Goal: Task Accomplishment & Management: Complete application form

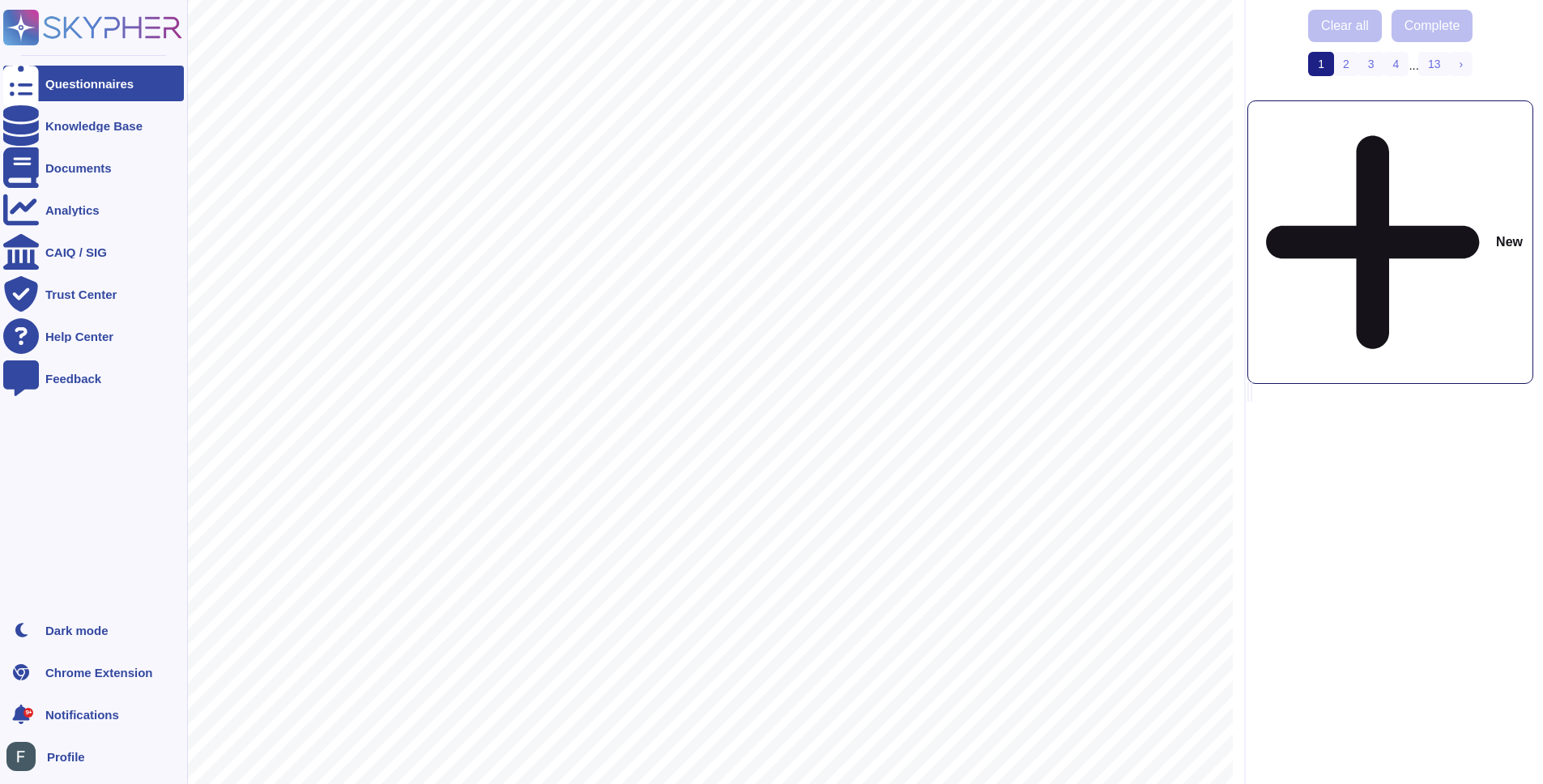
click at [22, 26] on icon at bounding box center [22, 28] width 31 height 31
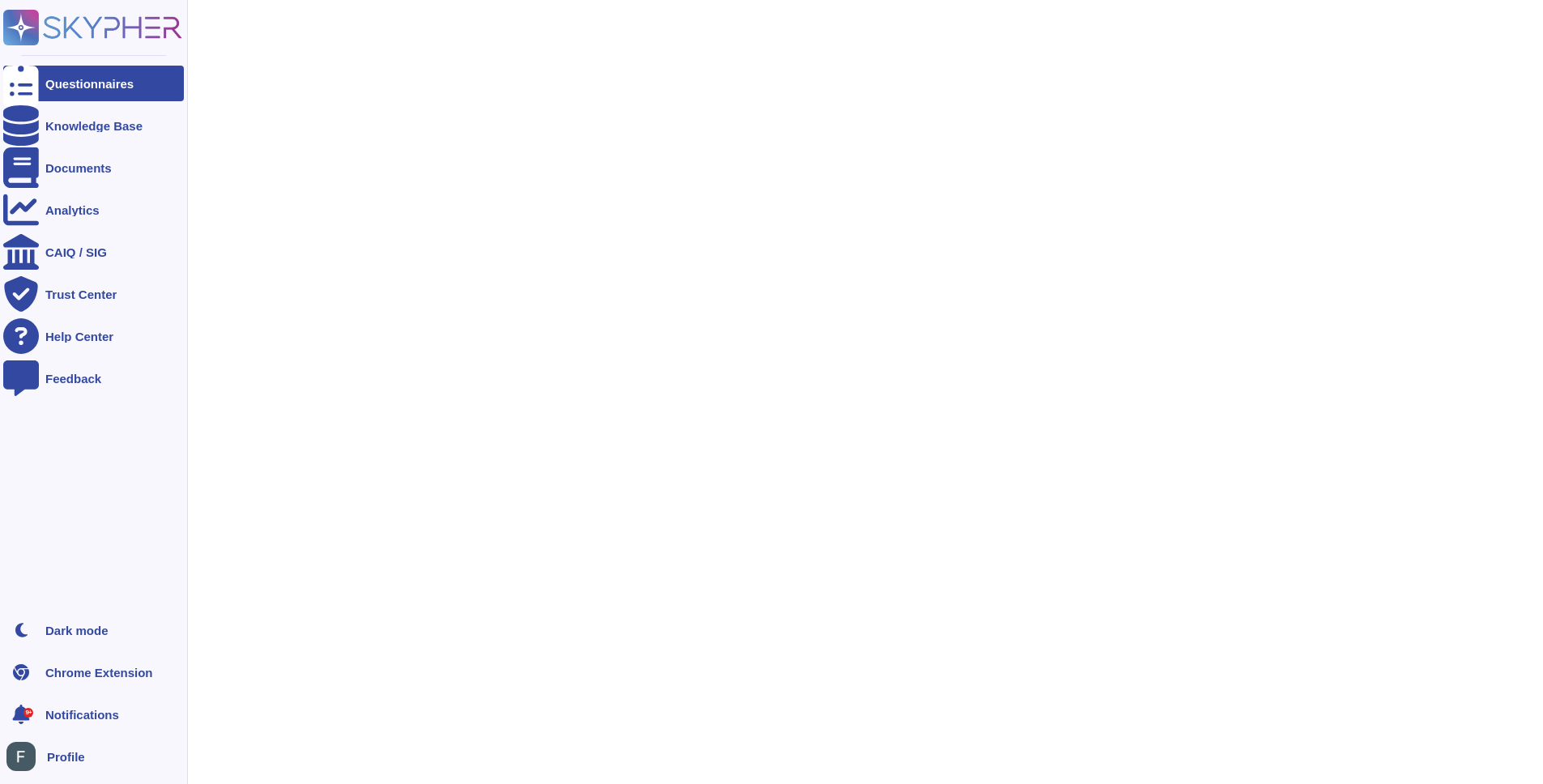
click at [22, 26] on icon at bounding box center [22, 28] width 31 height 31
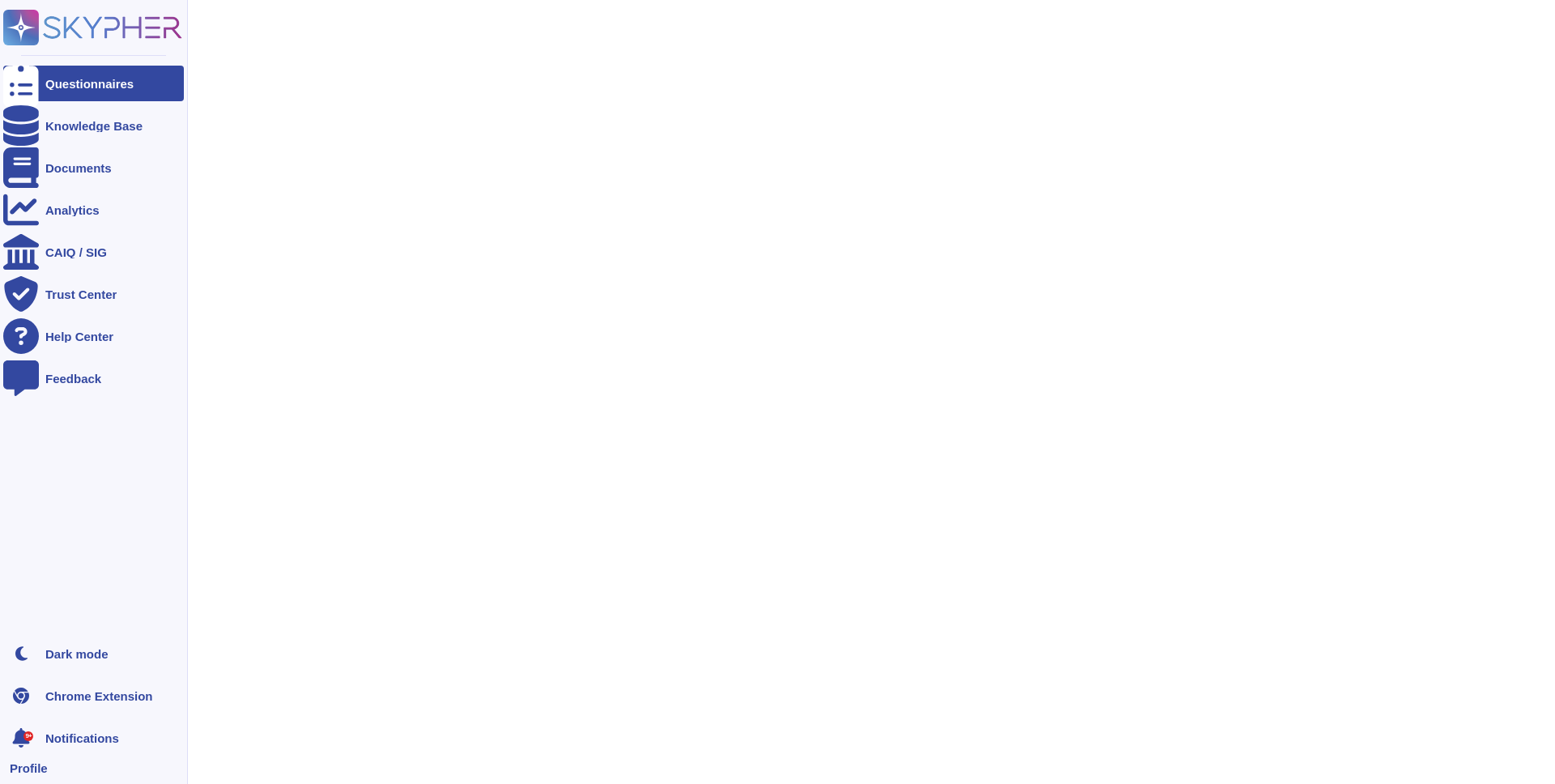
click at [38, 81] on div at bounding box center [21, 84] width 35 height 35
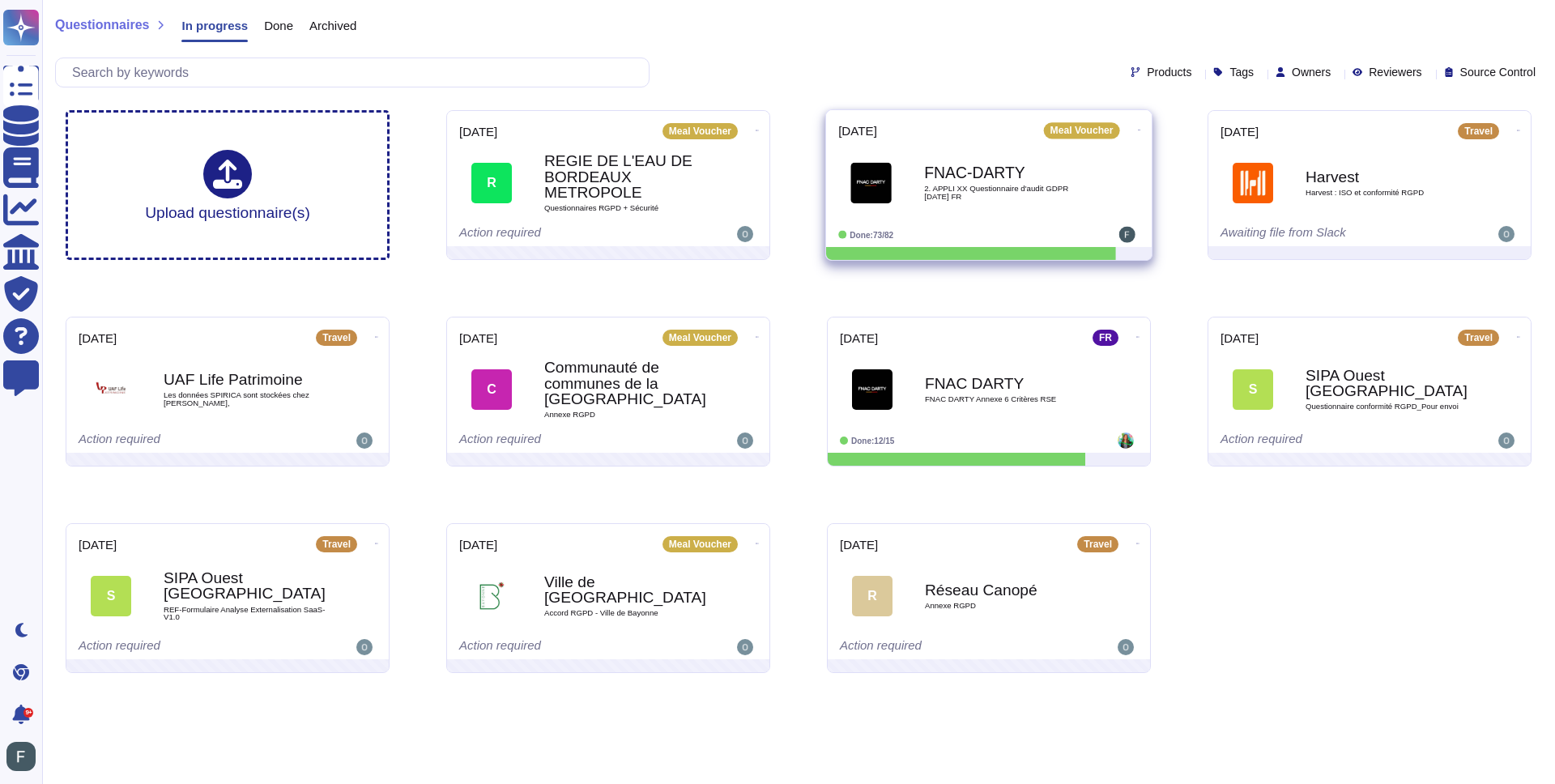
click at [738, 129] on div "Meal Voucher" at bounding box center [700, 131] width 76 height 16
click at [957, 169] on b "FNAC-DARTY" at bounding box center [1006, 173] width 163 height 16
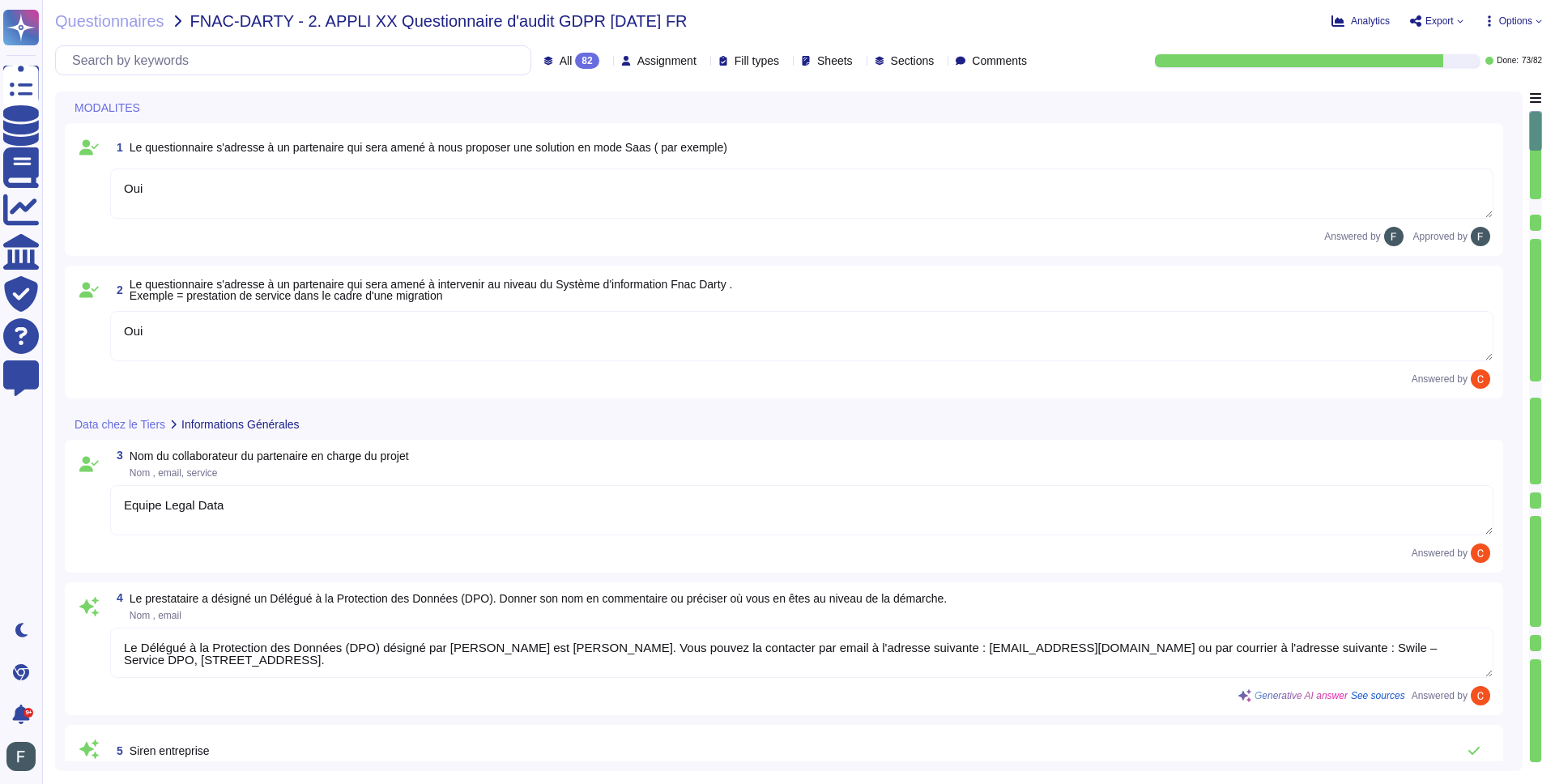
type textarea "Oui"
type textarea "Equipe Legal Data"
type textarea "Le Délégué à la Protection des Données (DPO) désigné par [PERSON_NAME] est [PER…"
type textarea "Tous les terminaux Swile sont équipés d'agents EDR Defender, CrowdStrike, (y co…"
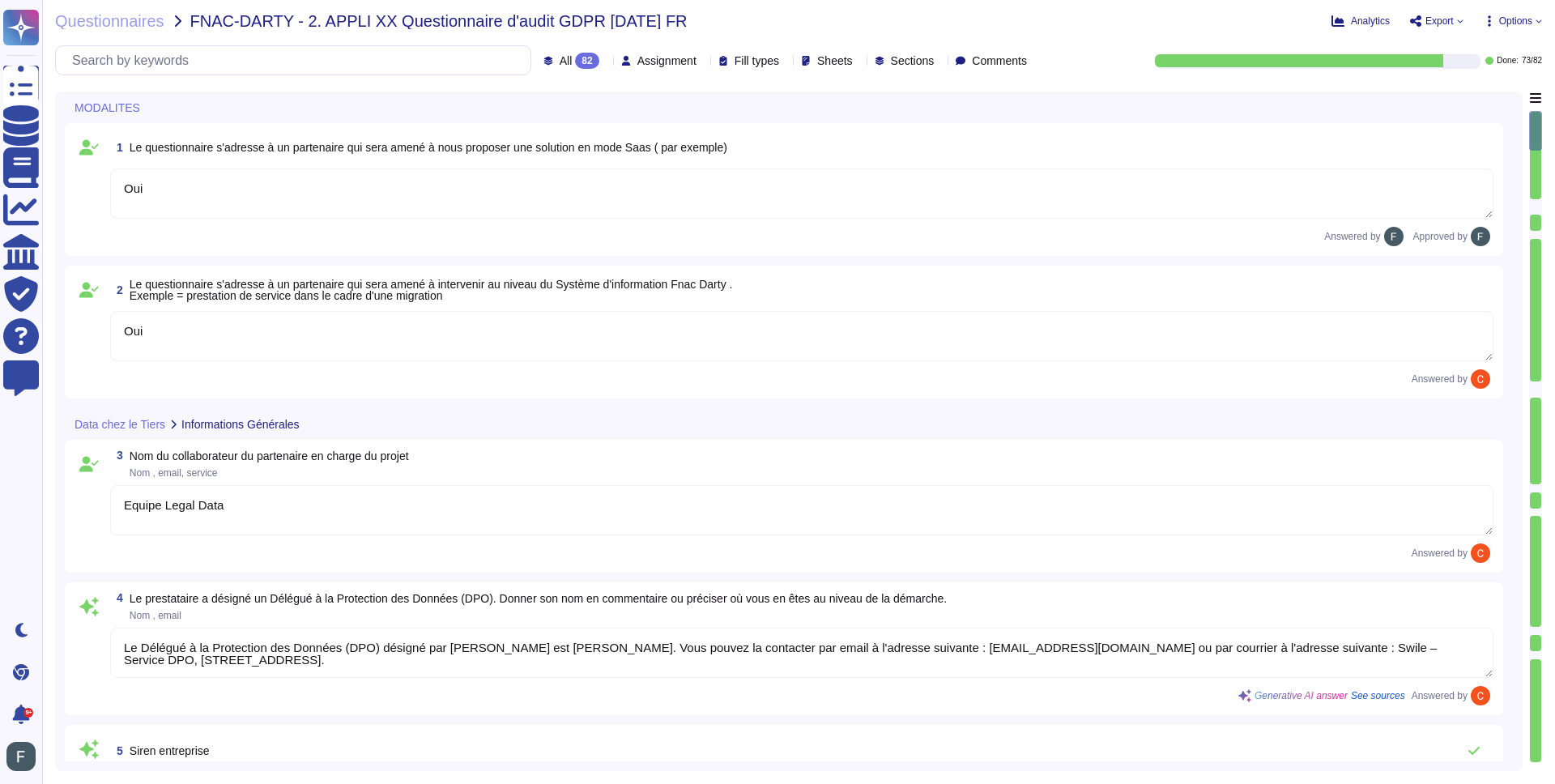
type textarea "L'objectif du projet est de fournir une plateforme de gestion des titres-restau…"
type textarea "La transmission de données au sein de la solution Swile est systématiquement ch…"
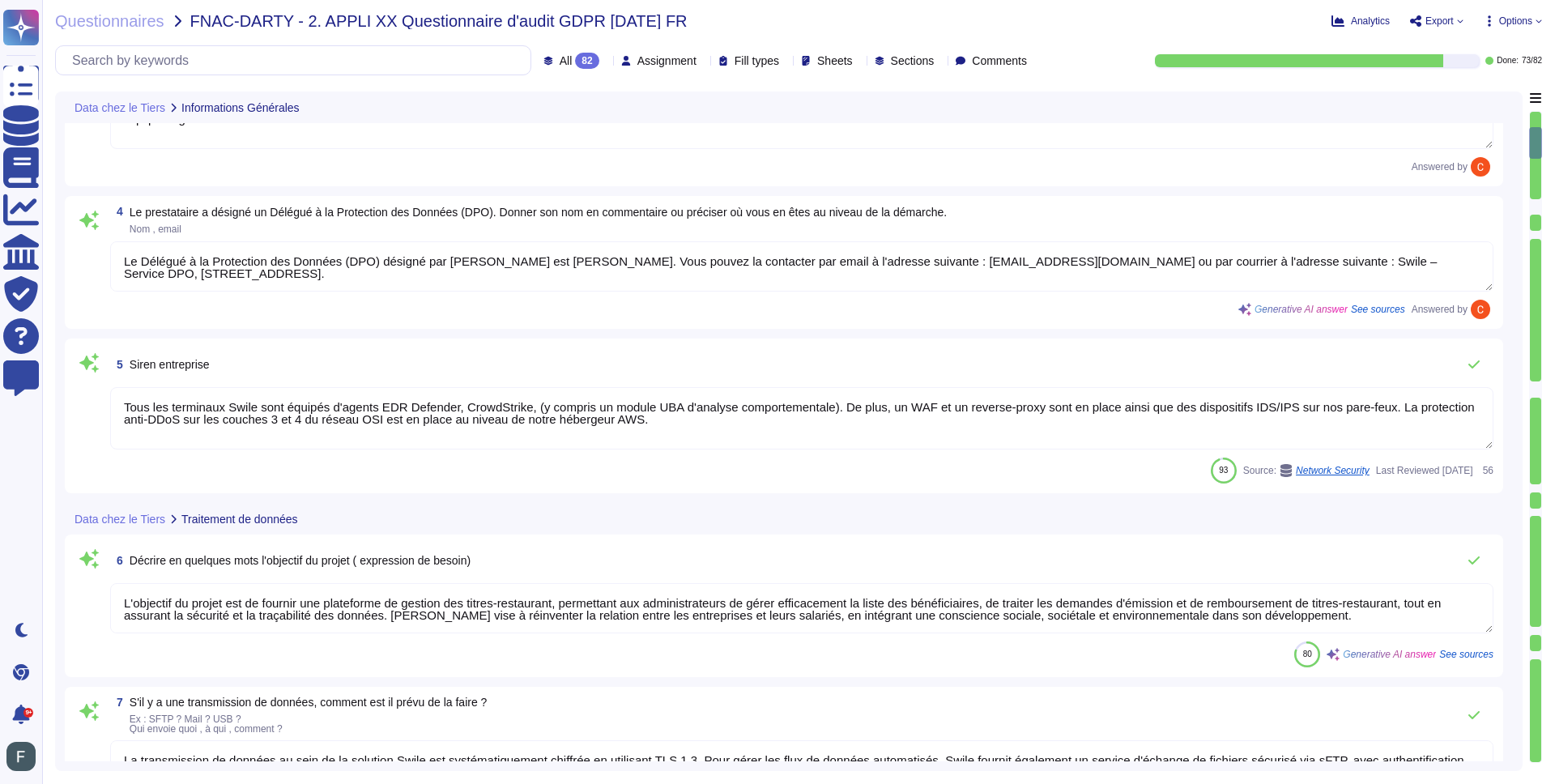
type textarea "[PERSON_NAME] assume à la fois les rôles de sous-traitant et de responsable du …"
type textarea "Les catégories de données personnelles concernées sont : - Bénéficiaires (salar…"
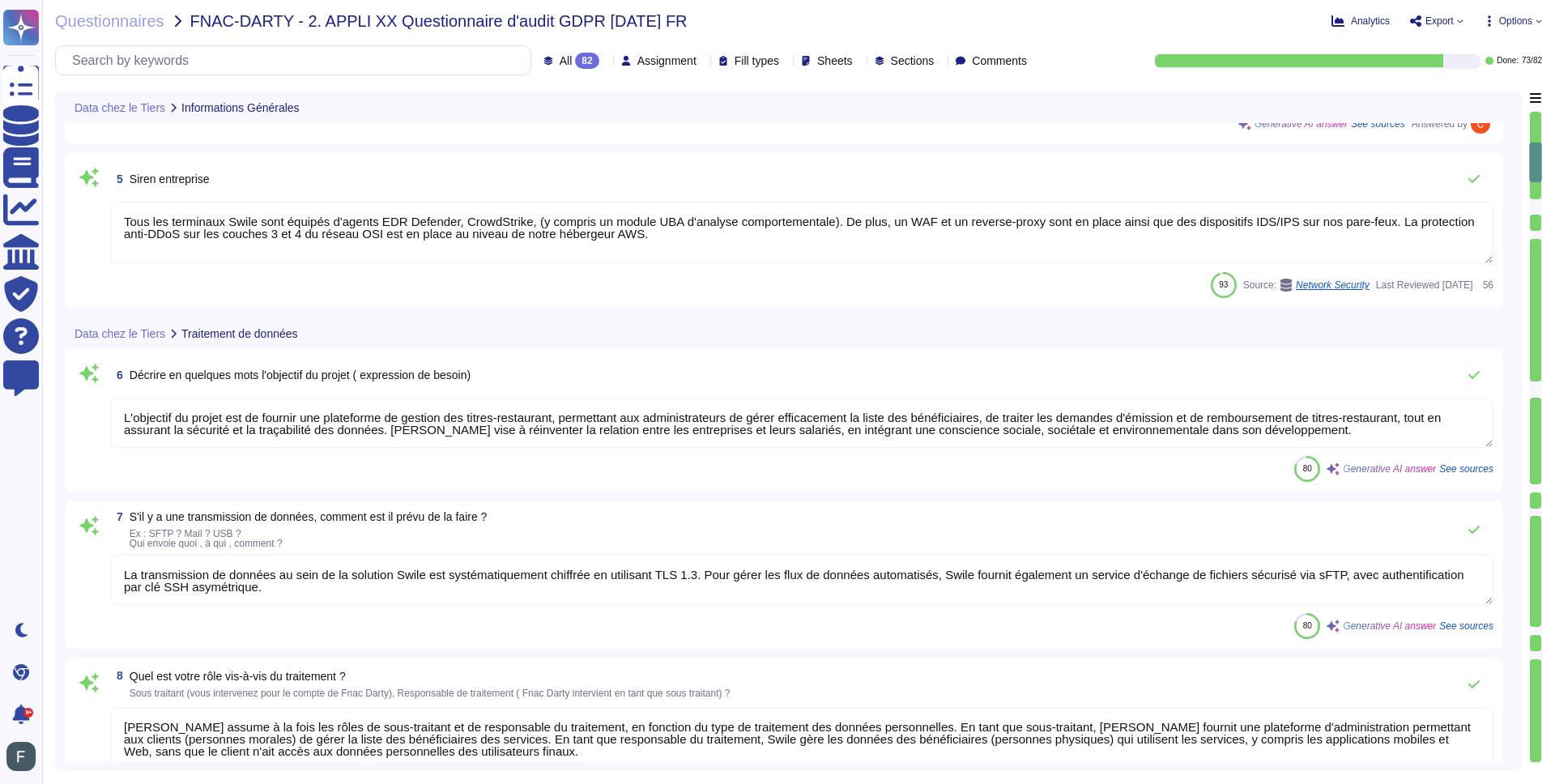
type textarea "Les données concernées par les traitements sont les suivantes : - Données d'ide…"
type textarea "Swile place des traceurs sur les appareils des utilisateurs dans le cadre de so…"
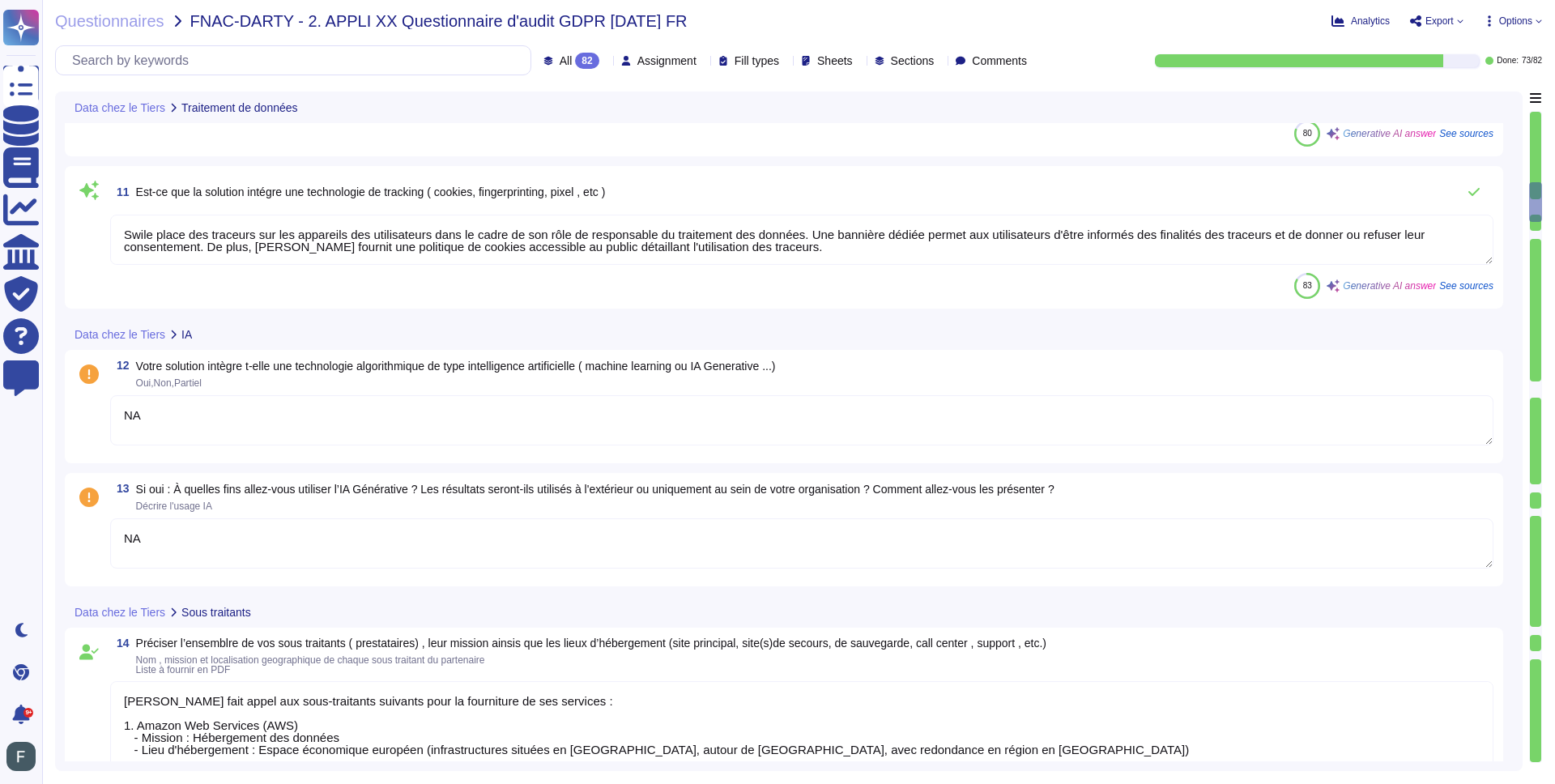
type textarea "NA"
type textarea "[PERSON_NAME] fait appel aux sous-traitants suivants pour la fourniture de ses …"
type textarea "AWS"
type textarea "Swile - [GEOGRAPHIC_DATA]"
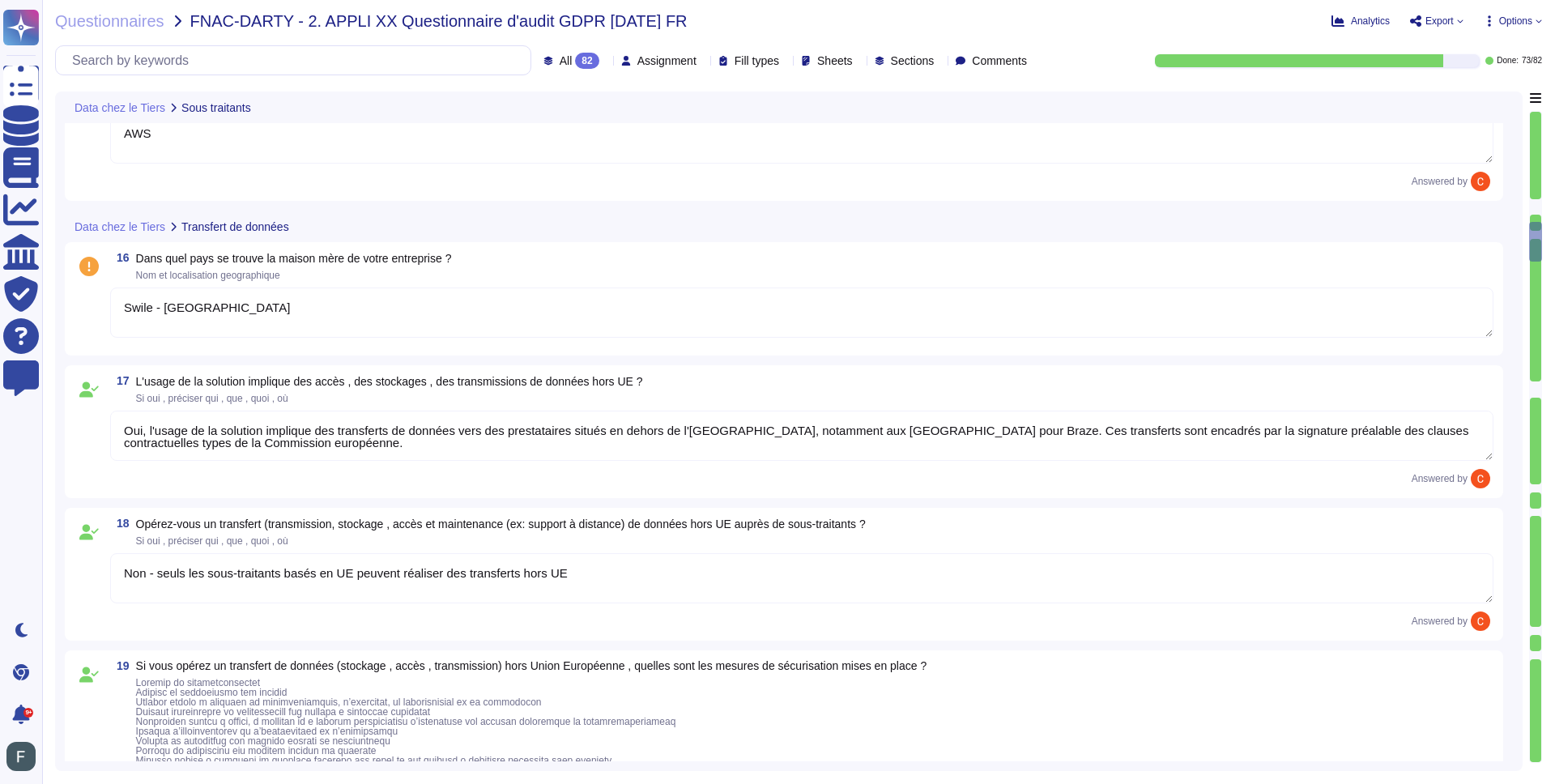
type textarea "Oui, l'usage de la solution implique des transferts de données vers des prestat…"
type textarea "Non - seuls les sous-traitants basés en UE peuvent réaliser des transferts hors…"
type textarea "Les mesures de sécurisation mises en place pour les transferts de données hors …"
type textarea "Oui pour la plateforme administrateur"
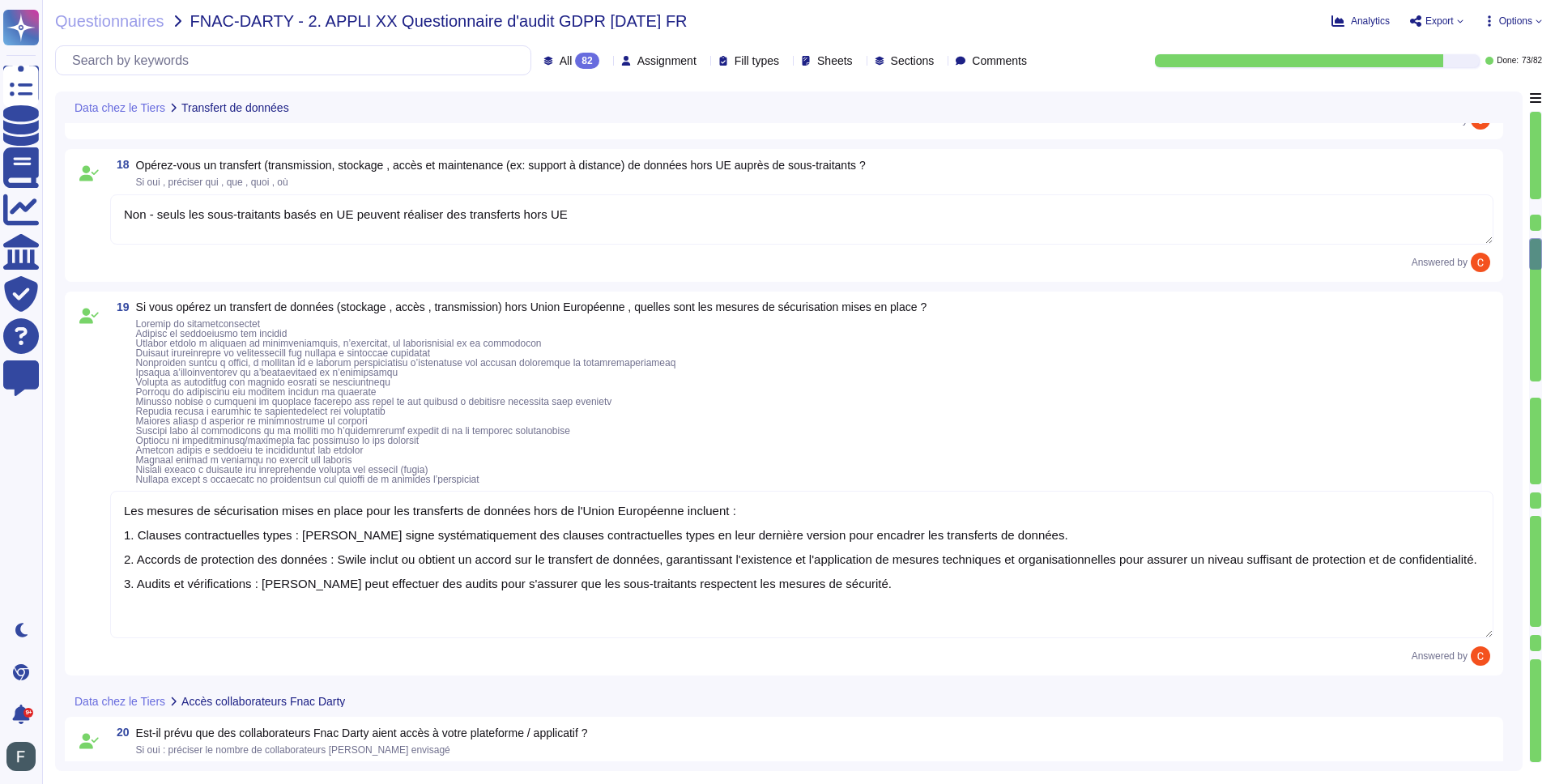
type textarea "Oui, nous effectuons régulièrement des audits de sécurité par le biais de tiers…"
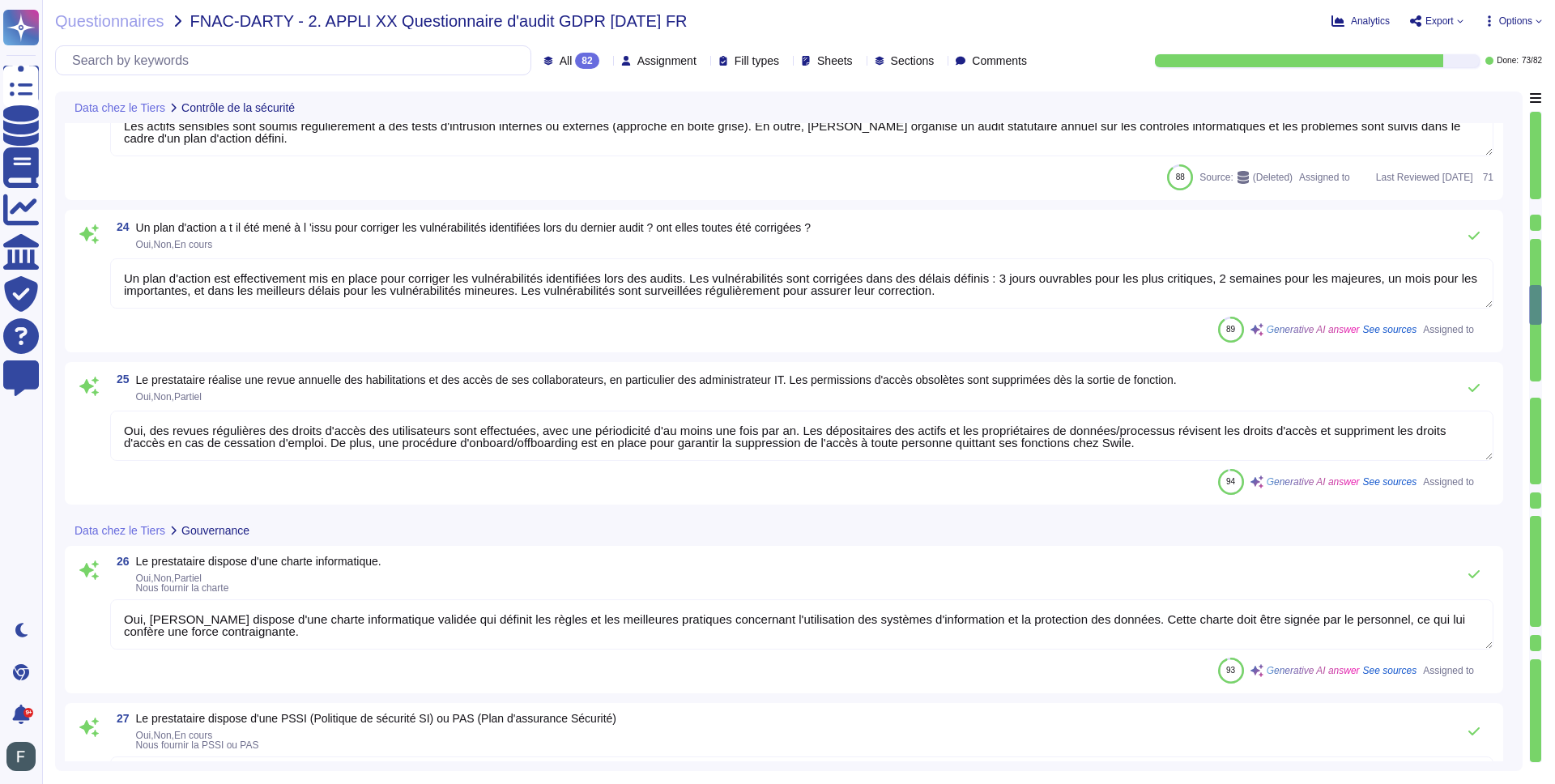
type textarea "Un plan d'action est effectivement mis en place pour corriger les vulnérabilité…"
type textarea "Oui, des revues régulières des droits d'accès des utilisateurs sont effectuées,…"
type textarea "Oui, [PERSON_NAME] dispose d'une charte informatique validée qui définit les rè…"
type textarea "Swile dispose d'une Politique de sécurité des systèmes d’information (PSSI) réd…"
type textarea "[PERSON_NAME] dispose d'une politique de gouvernance en matière de protection d…"
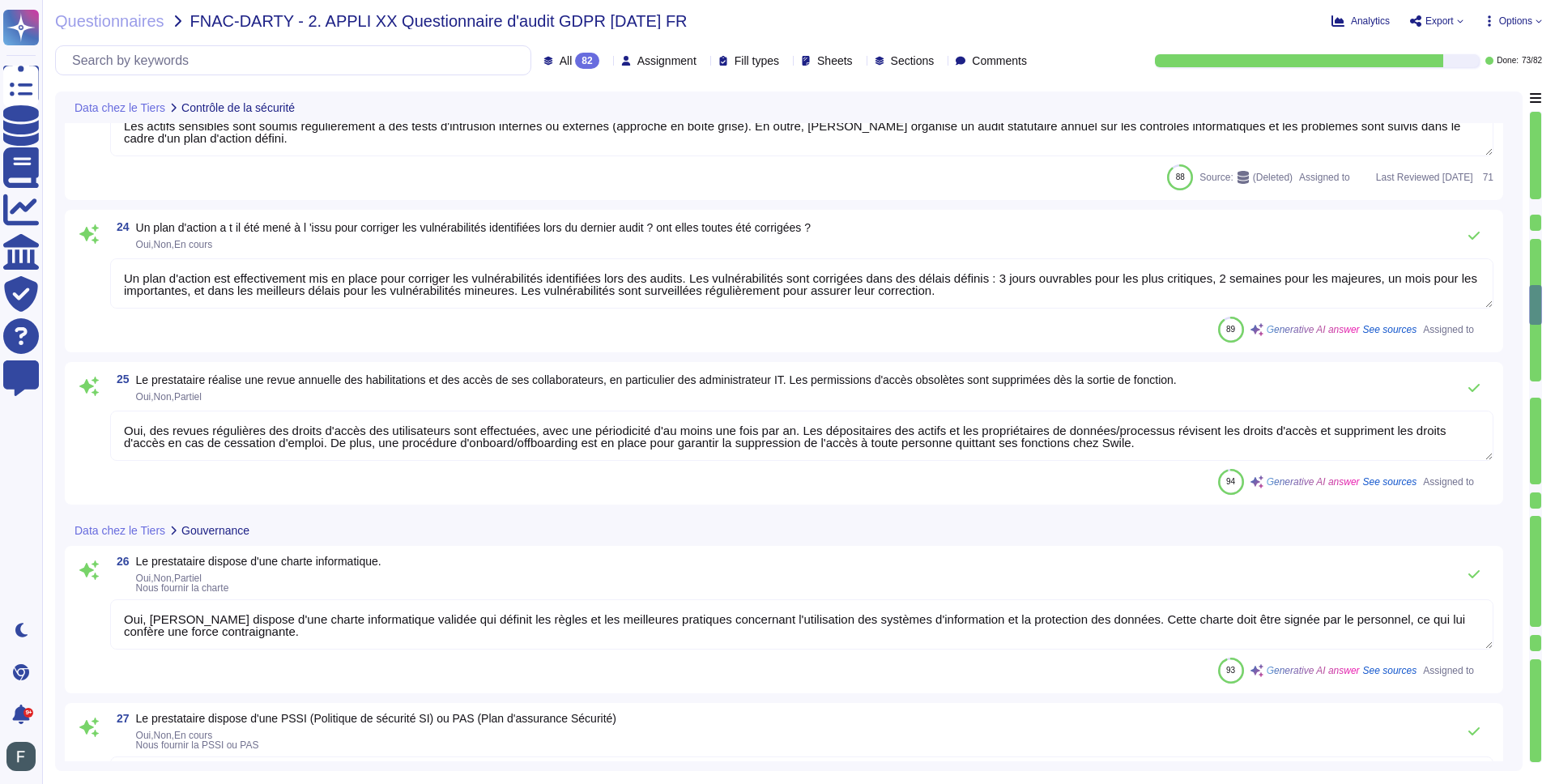
type textarea "[PERSON_NAME] s'engage à respecter la réglementation sur la protection des donn…"
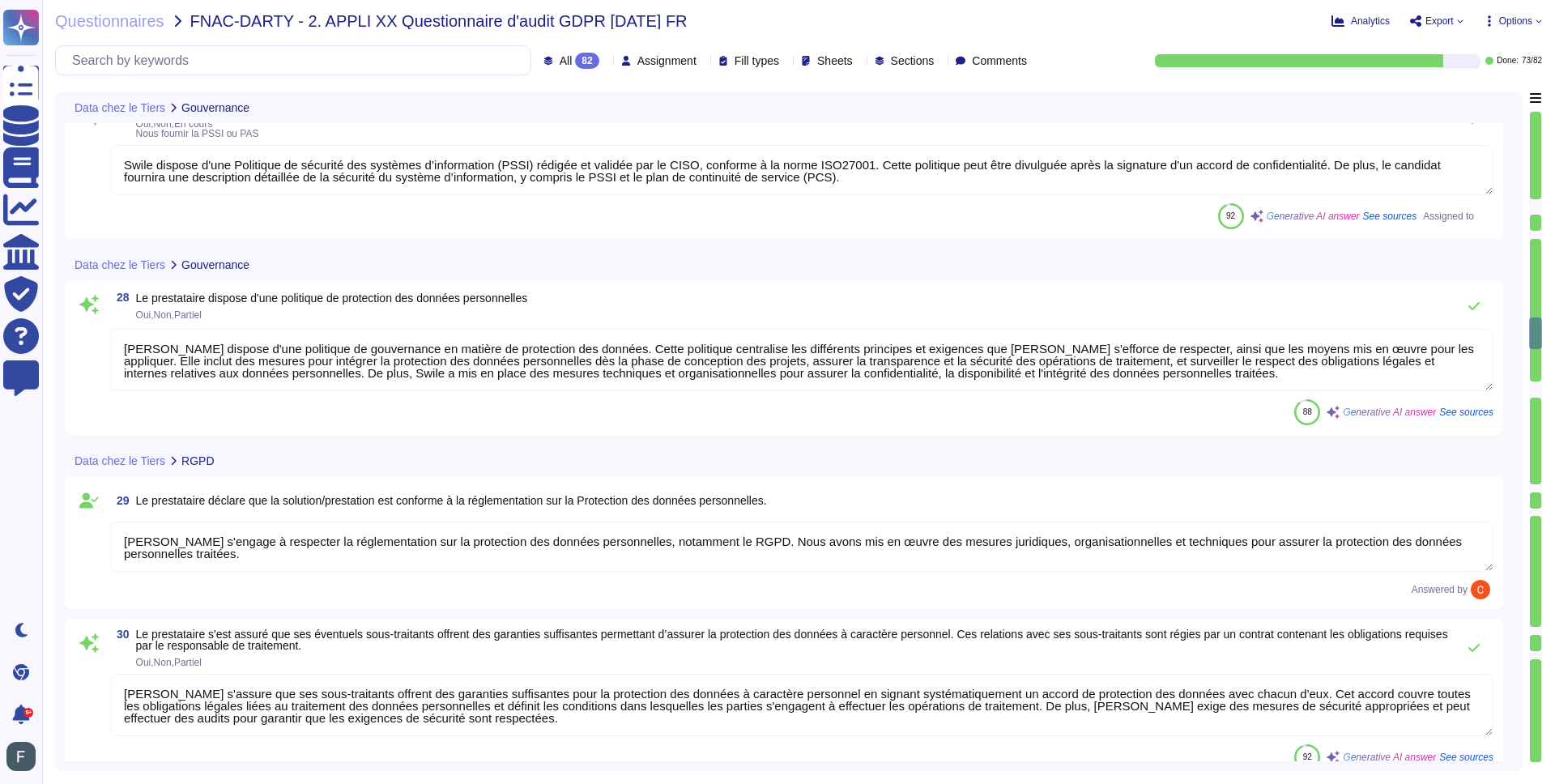
type textarea "[PERSON_NAME] s'assure que ses sous-traitants offrent des garanties suffisantes…"
type textarea "Swile tient effectivement à jour une procédure formalisée de notification de vi…"
type textarea "Oui, Swile sensibilise régulièrement ses collaborateurs à la sécurité informati…"
type textarea "Swile dispose de plusieurs procédures permettant de traiter les demandes d'exer…"
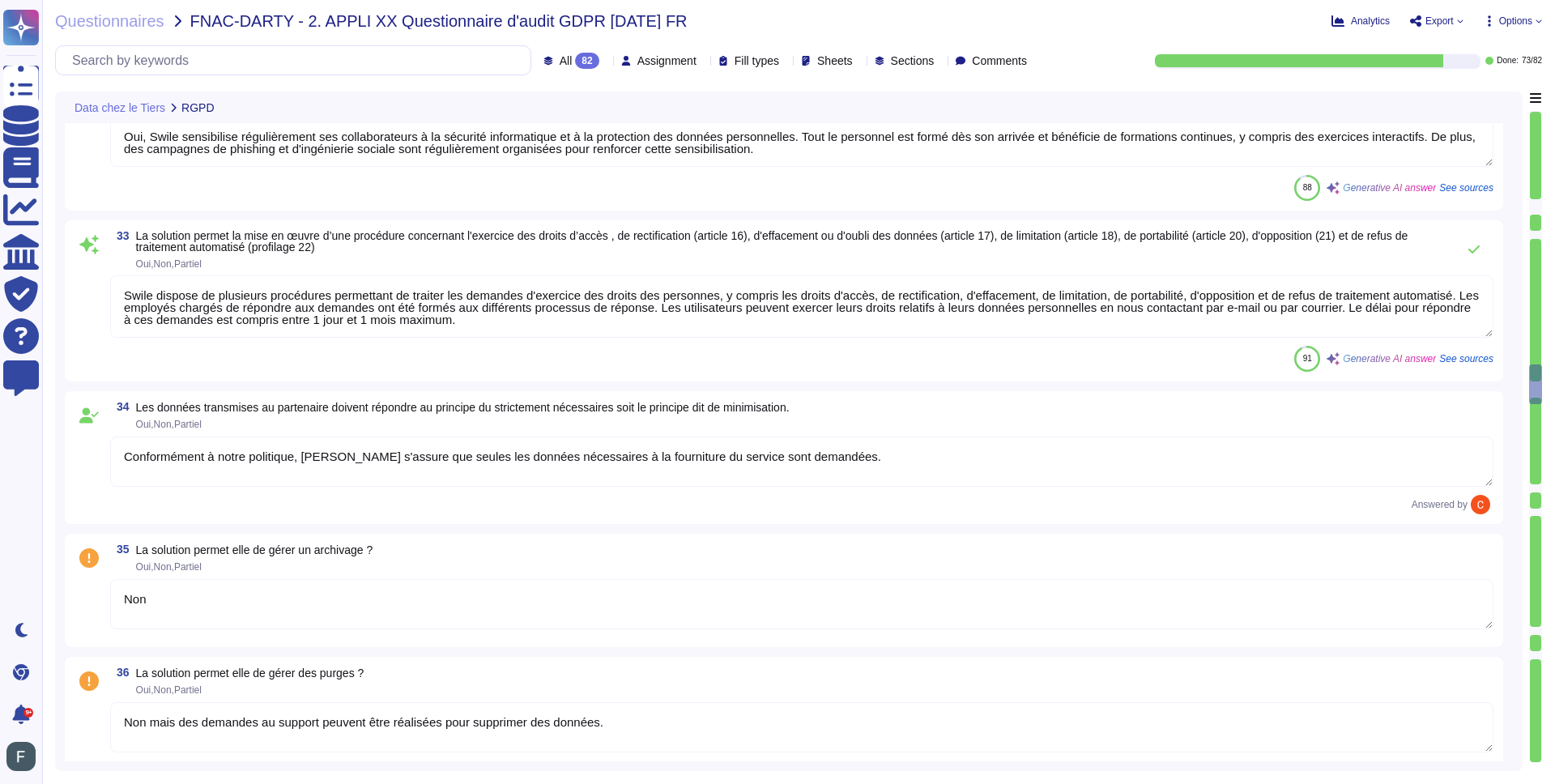
type textarea "Conformément à notre politique, [PERSON_NAME] s'assure que seules les données n…"
type textarea "Non"
type textarea "Non mais des demandes au support peuvent être réalisées pour supprimer des donn…"
type textarea "À la fin du contrat, [PERSON_NAME] supprimera les données du client."
type textarea "Non"
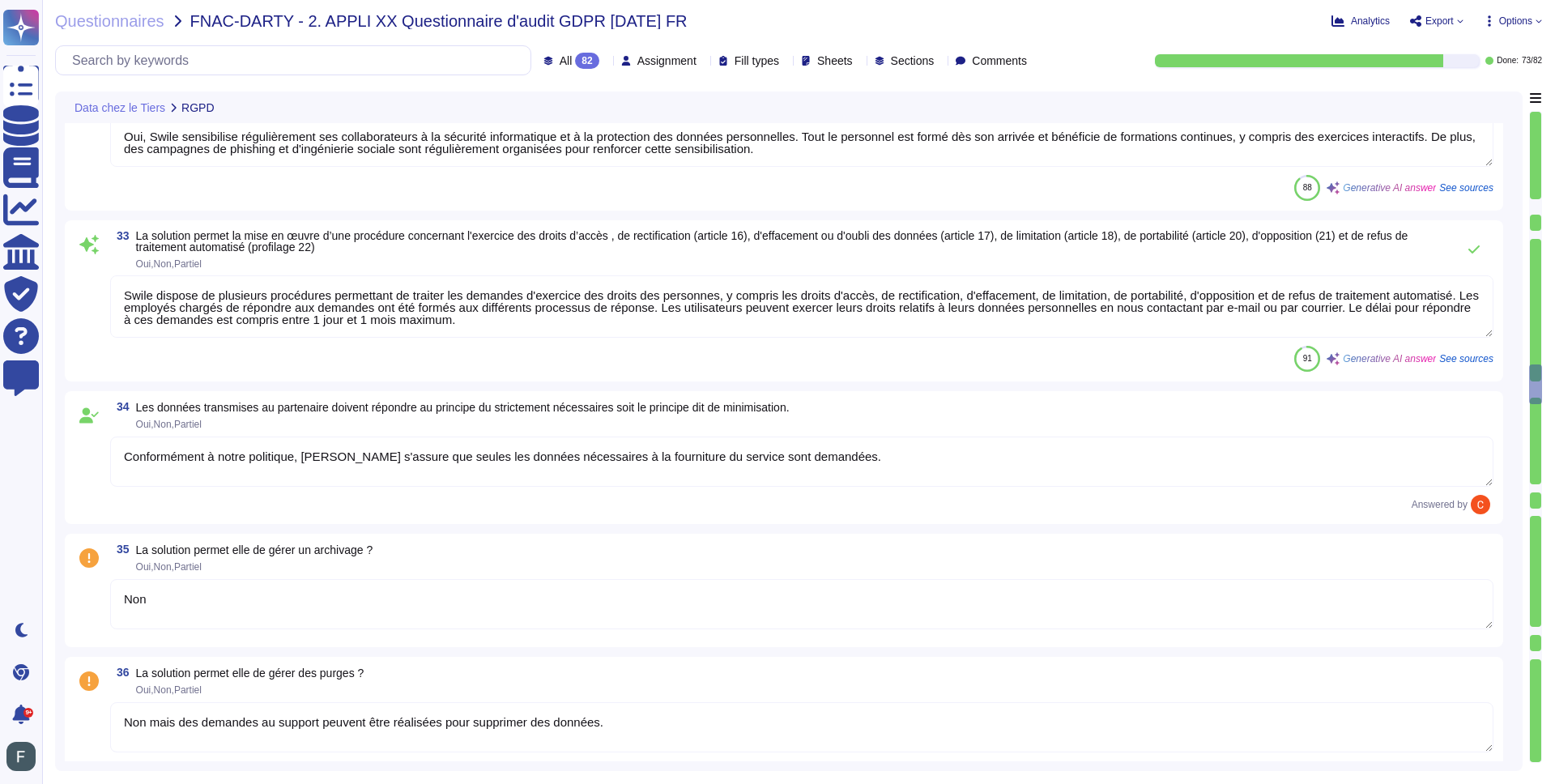
type textarea "Conformément à notre politique « Identification et authentification », [PERSON_…"
type textarea "La solution d'Swile intègre effectivement la journalisation de la traçabilité d…"
type textarea "Swile a effectivement mis en place une politique de mot de passe utilisateur qu…"
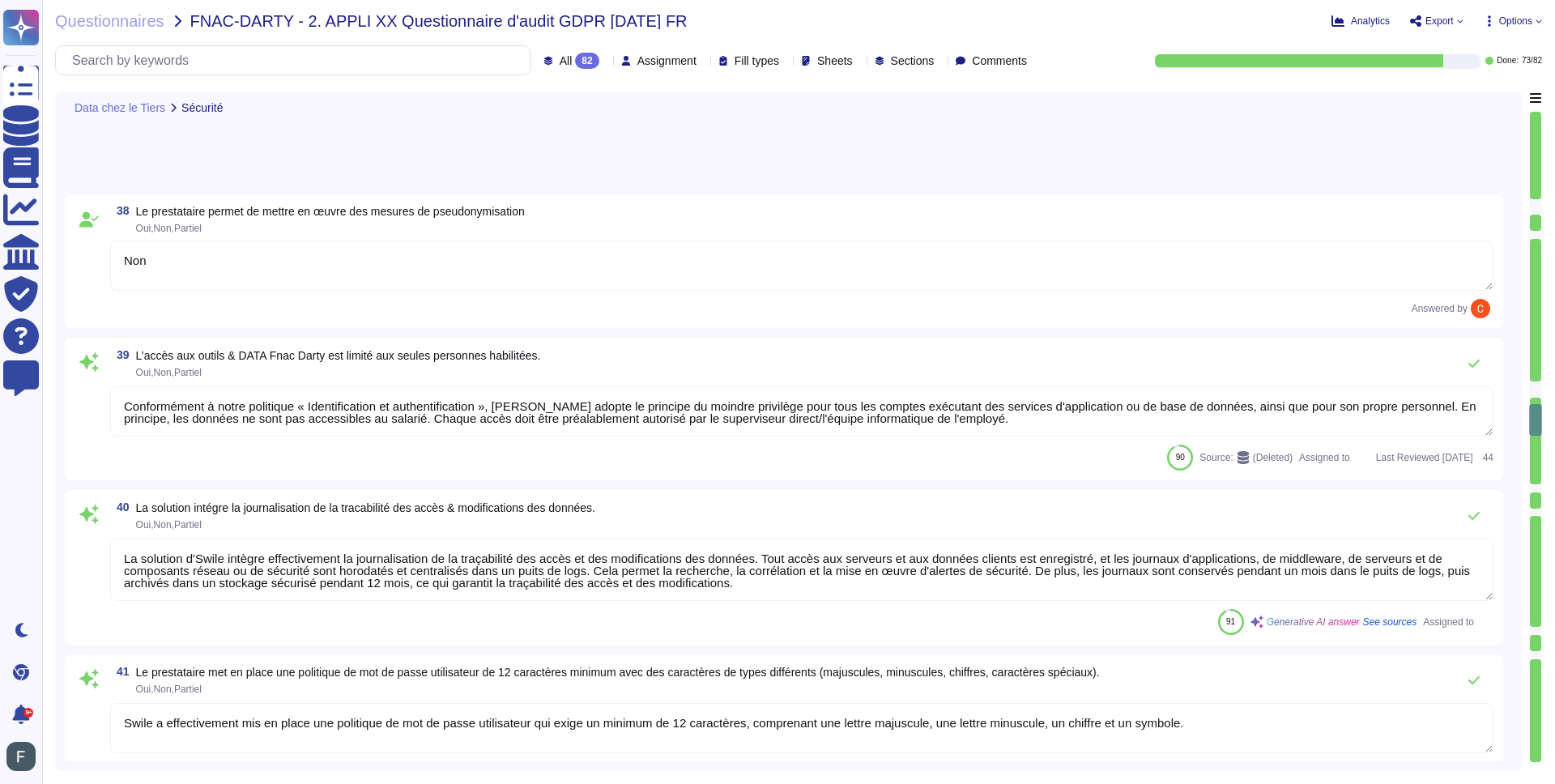
type textarea "La plateforme de la solution Swile est accessible uniquement via HTTPS, utilisa…"
type textarea "Les postes de travail Swile sont protégés par un EDR, CrowdStrike, et les agent…"
type textarea "Oui, nous procédons systématiquement à l’effacement des données de tout matérie…"
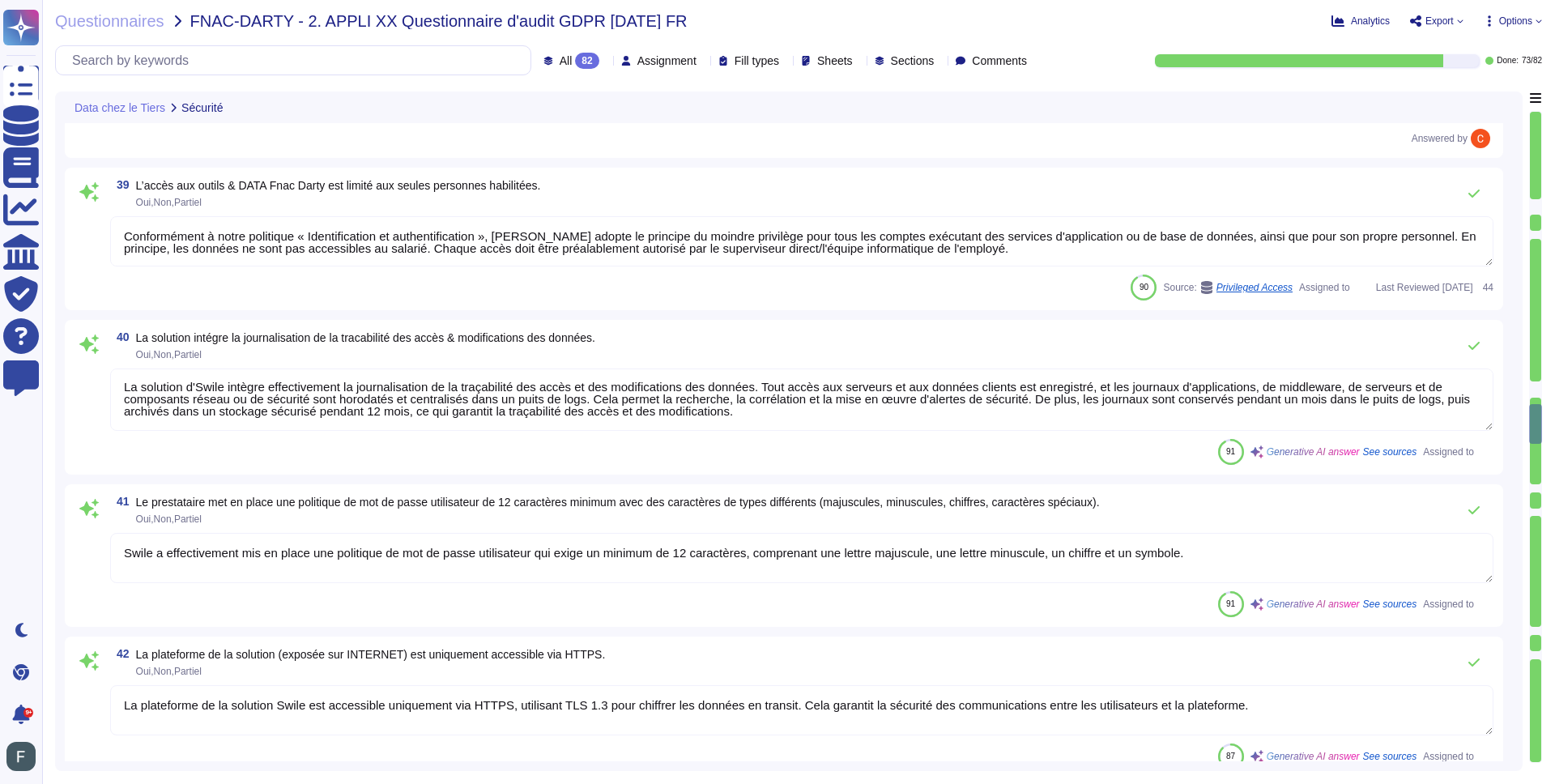
scroll to position [6989, 0]
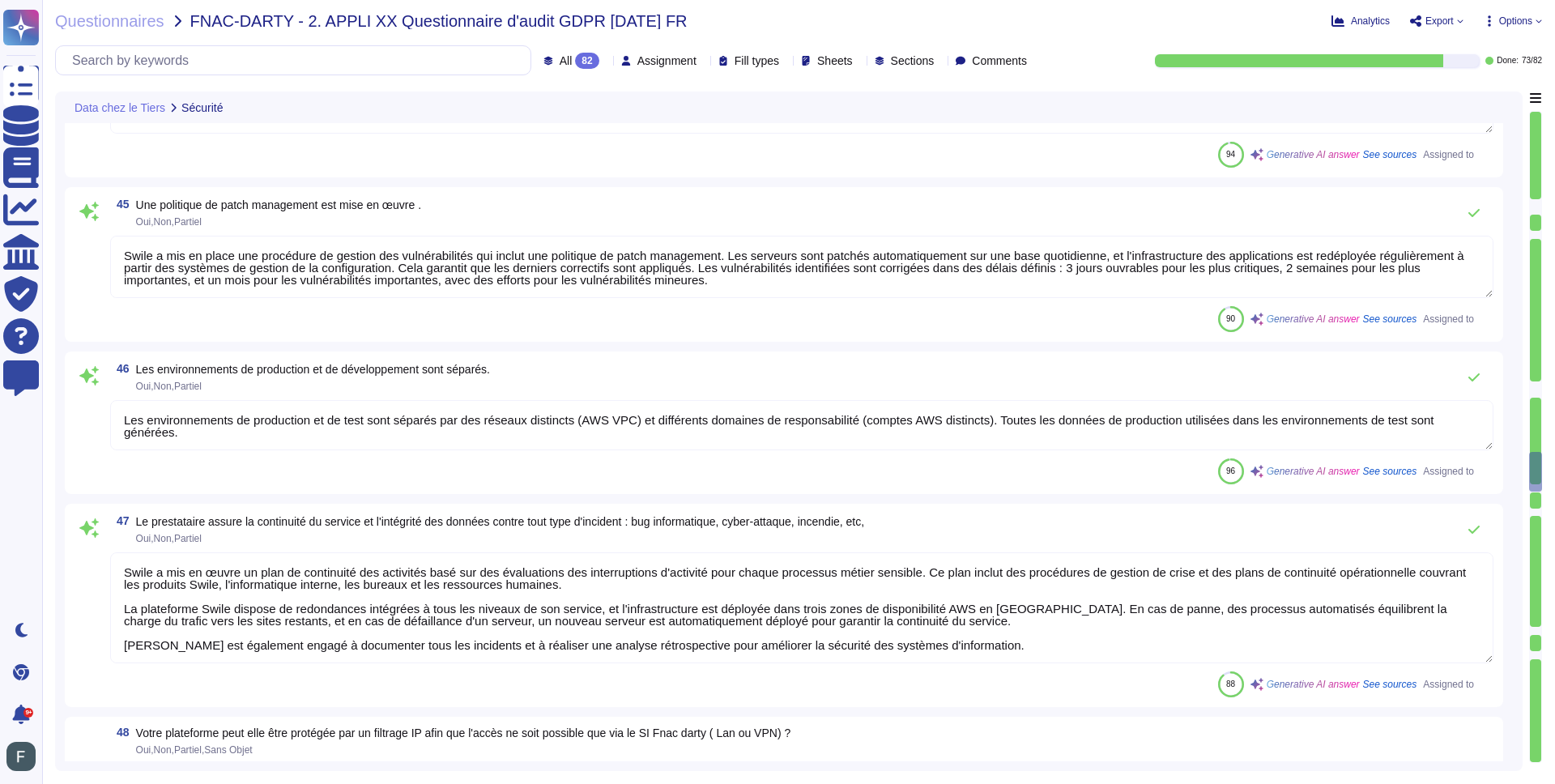
type textarea "Swile a mis en place une procédure de gestion des vulnérabilités qui inclut une…"
type textarea "Les environnements de production et de test sont séparés par des réseaux distin…"
type textarea "Swile a mis en œuvre un plan de continuité des activités basé sur des évaluatio…"
type textarea "Les données sont chiffrées au repos à l'aide de la norme AES 256."
type textarea "Oui, [PERSON_NAME] utilise des protocoles chiffrés pour tout transfert de donné…"
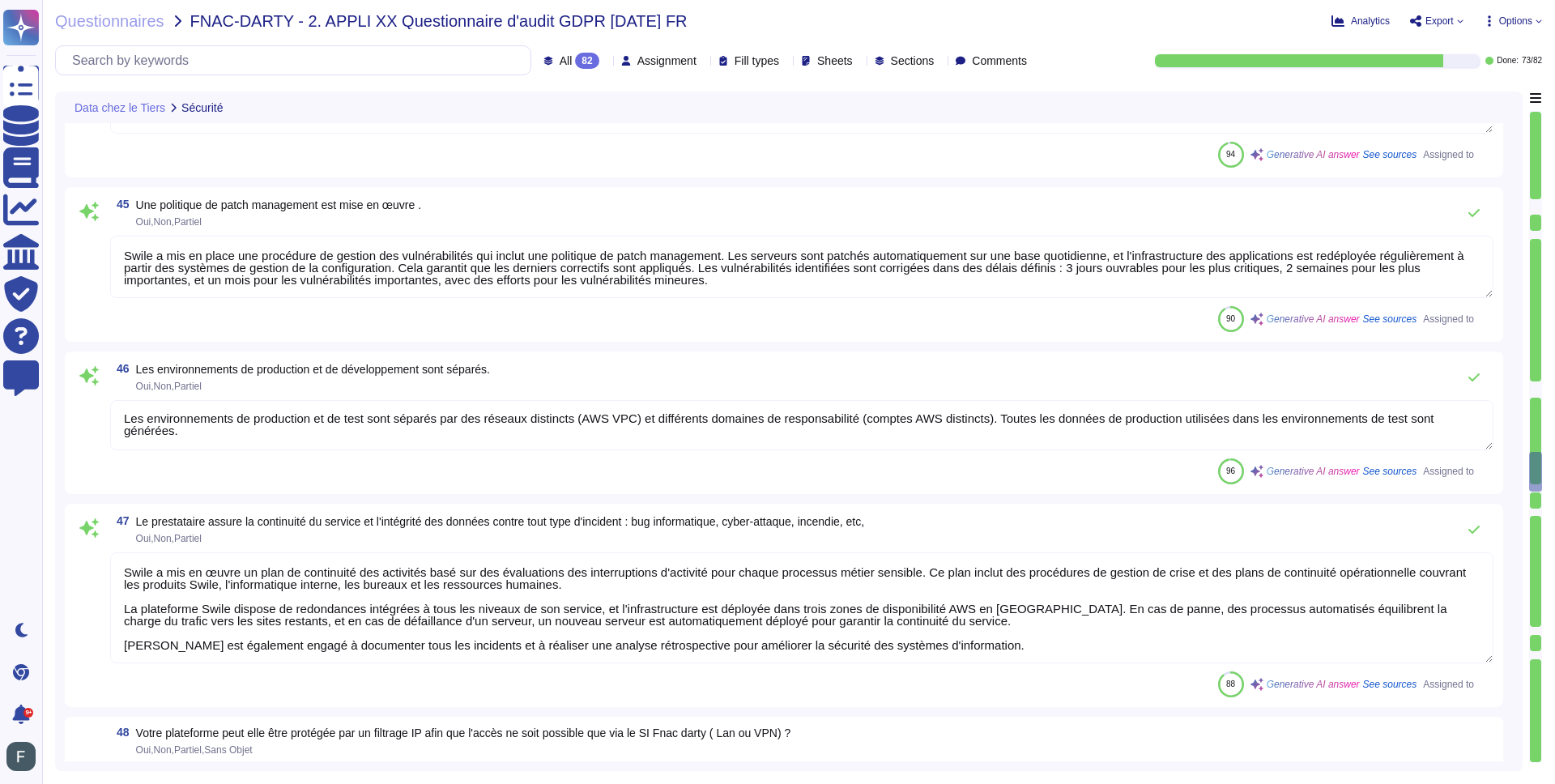
scroll to position [2, 0]
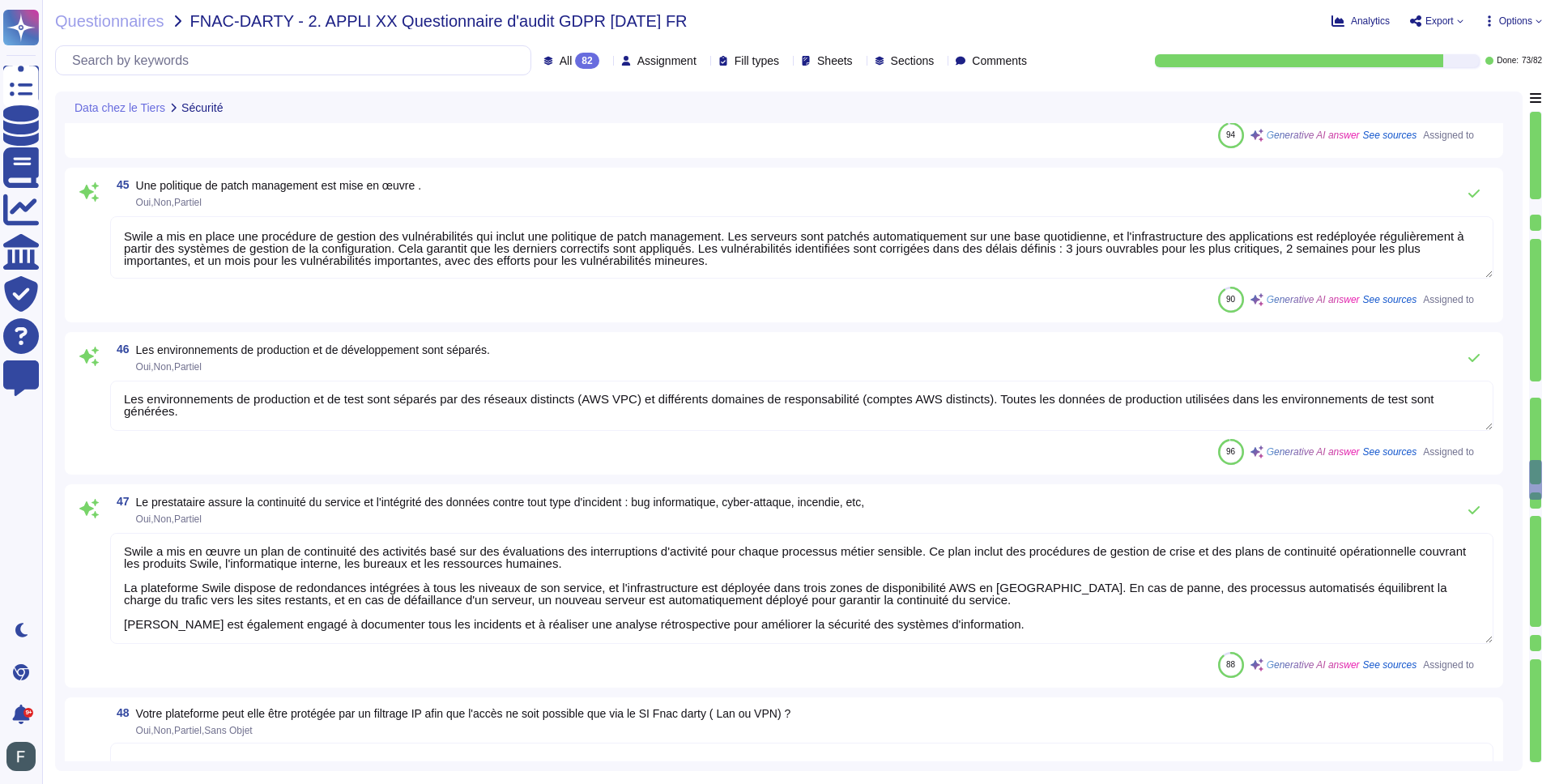
type textarea "NA"
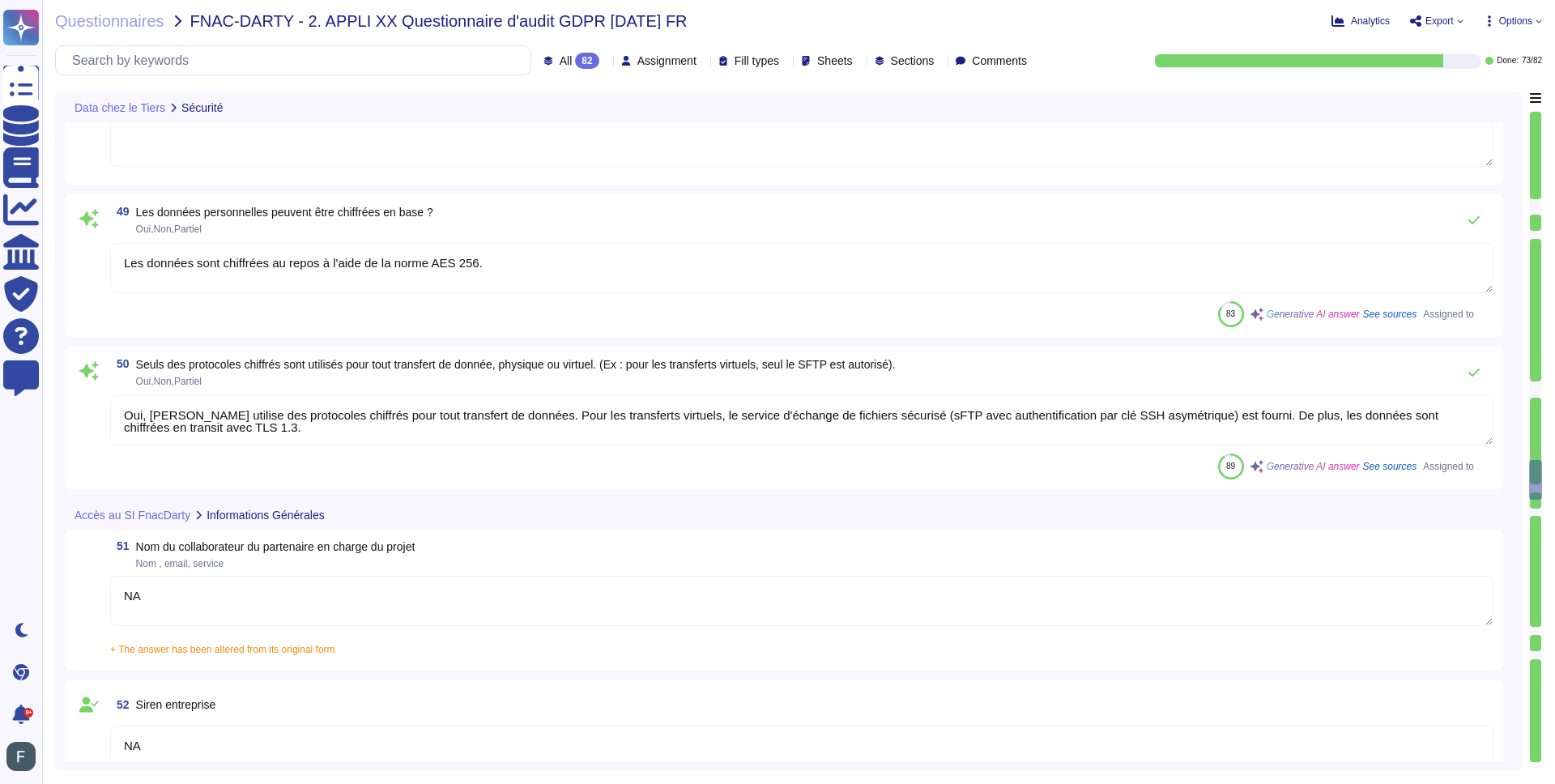
type textarea "NA"
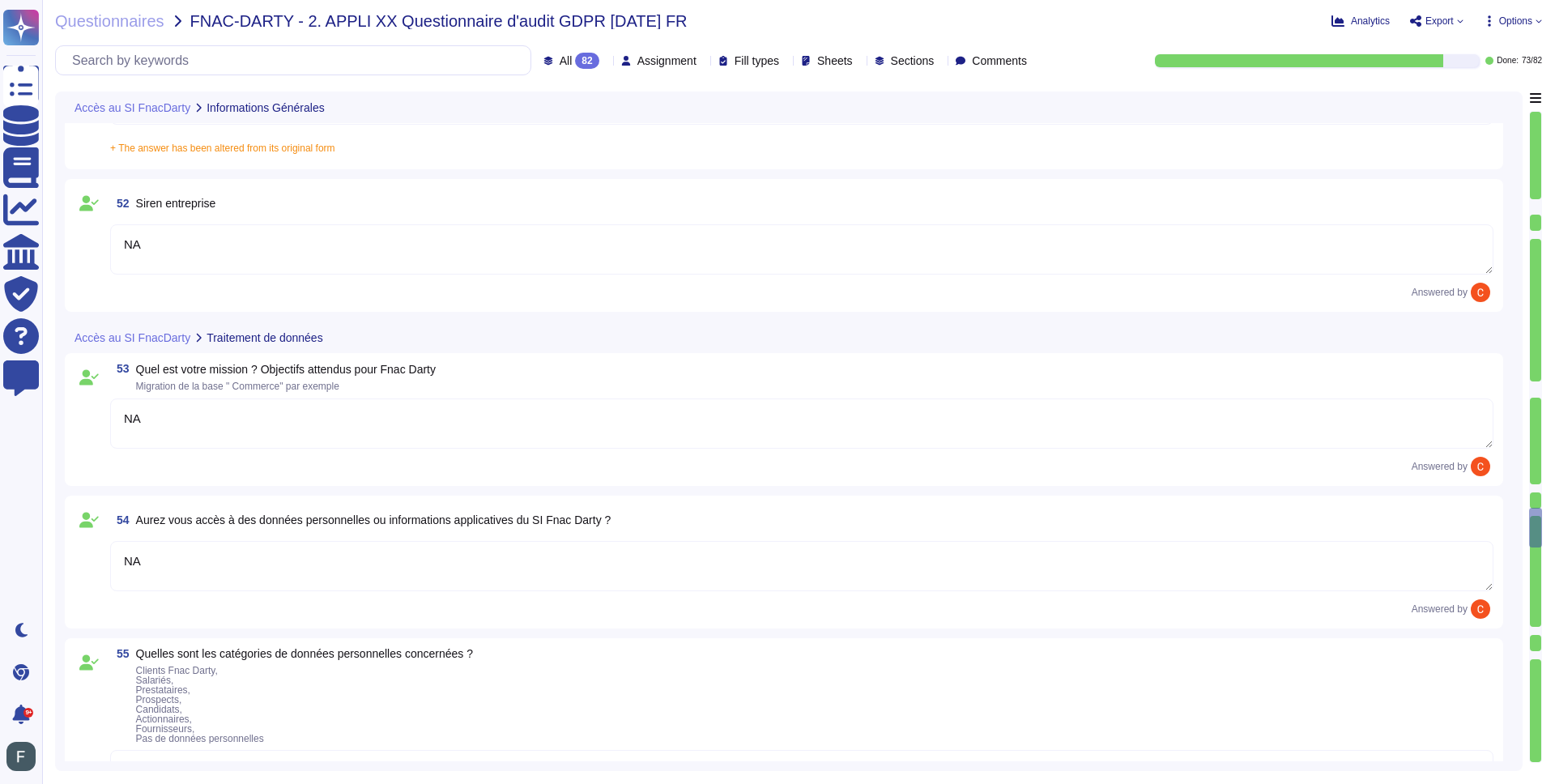
type textarea "NA"
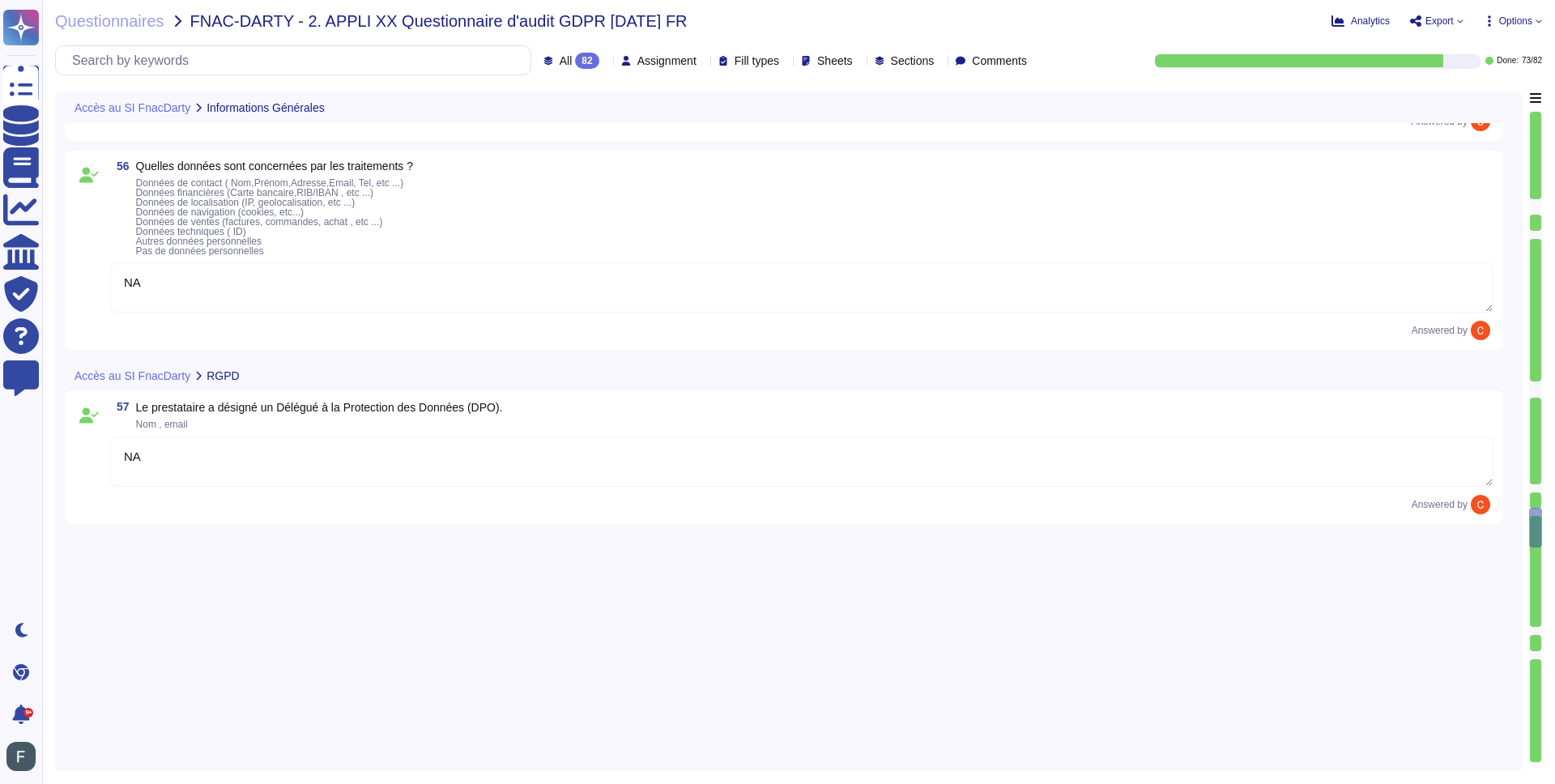
scroll to position [9133, 0]
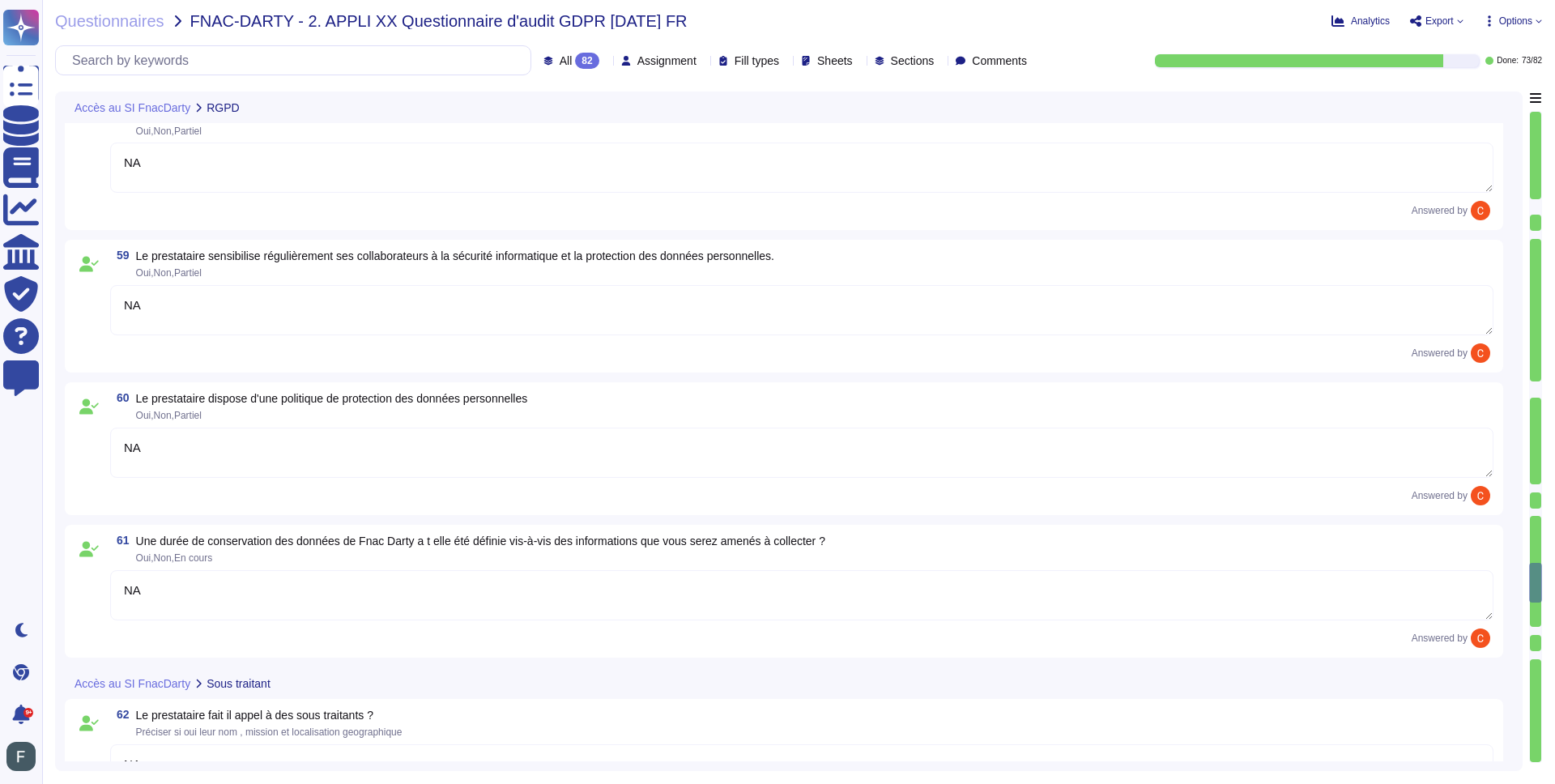
type textarea "NA"
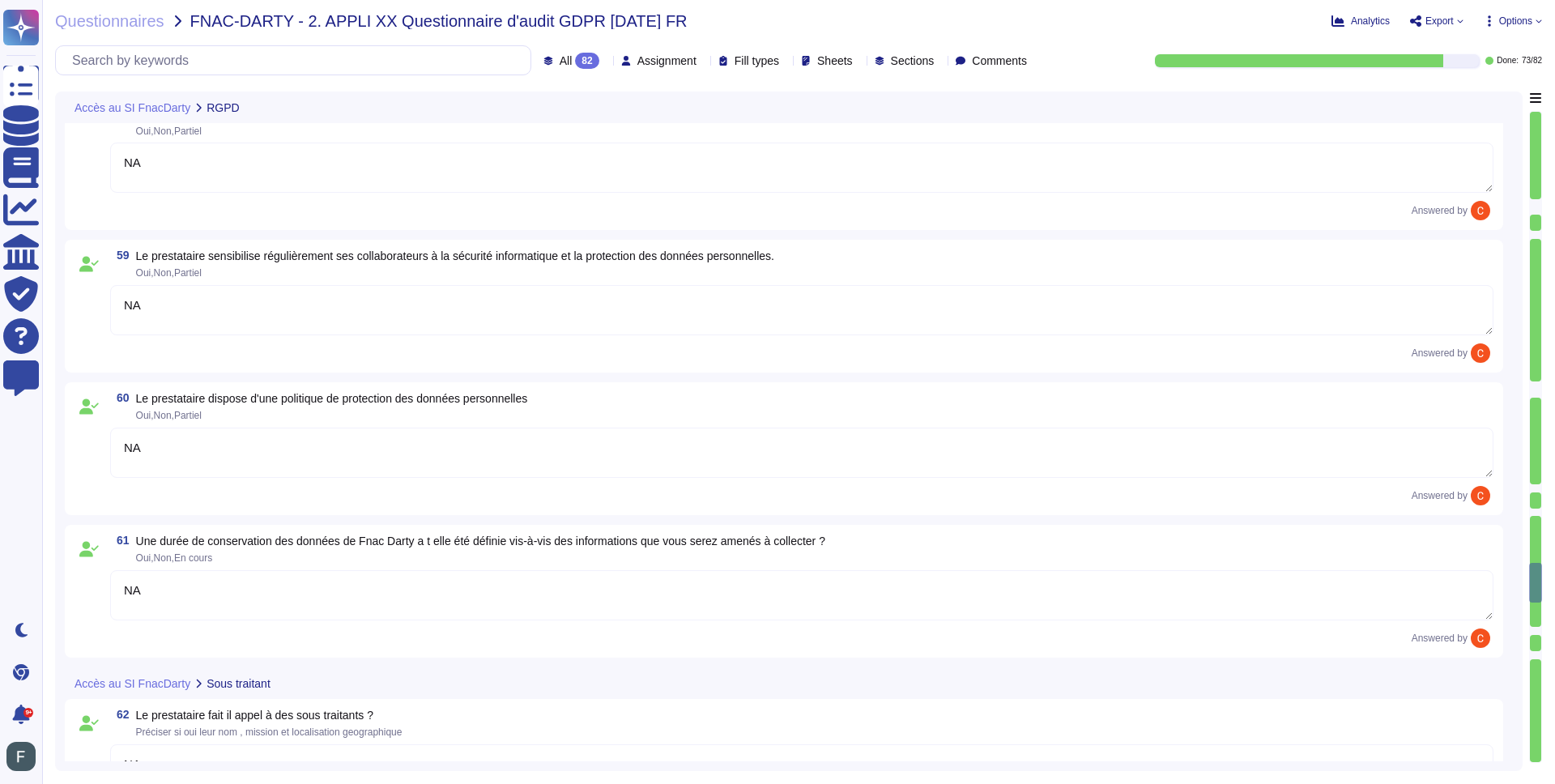
type textarea "NA"
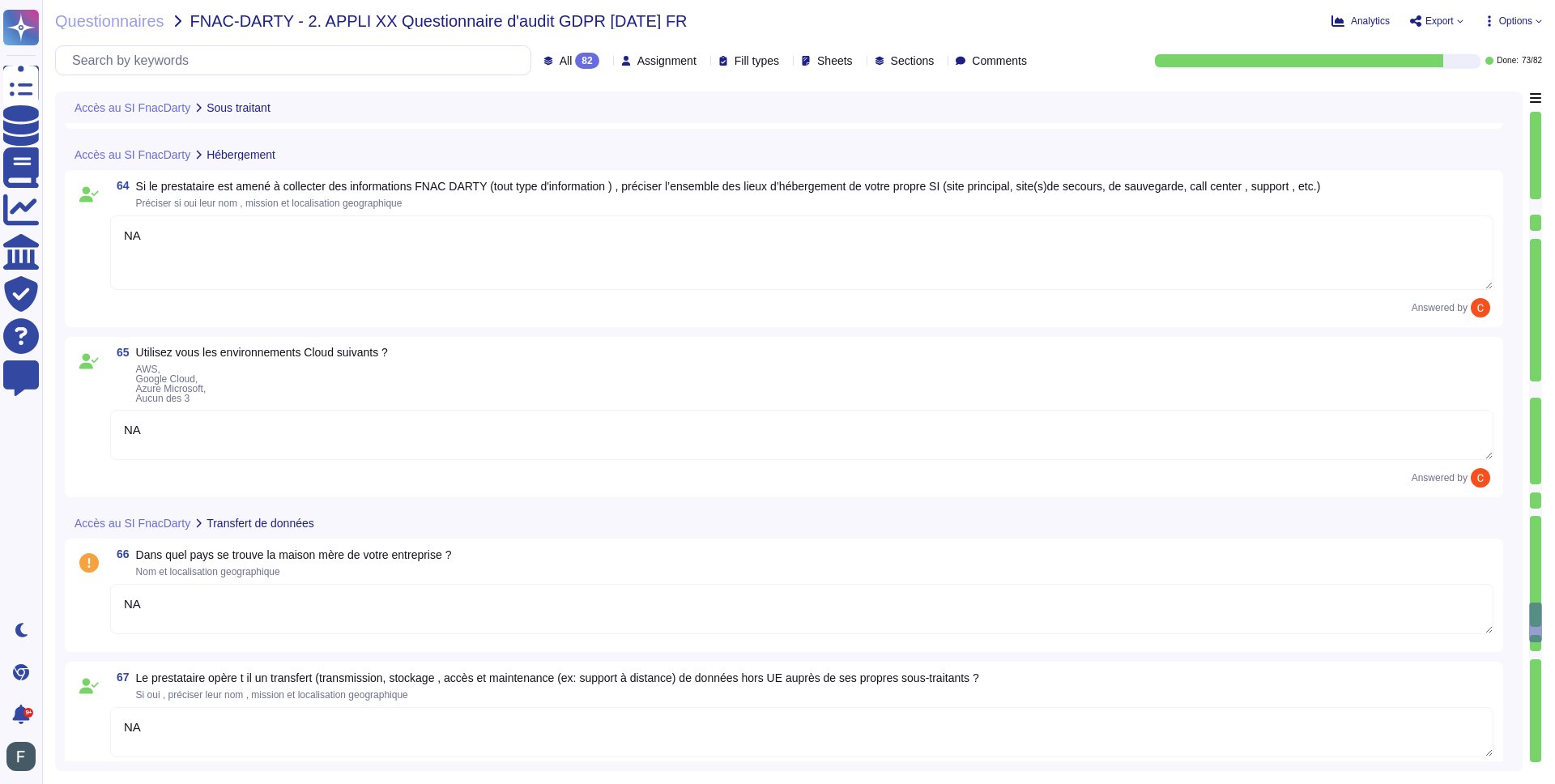
type textarea "NA"
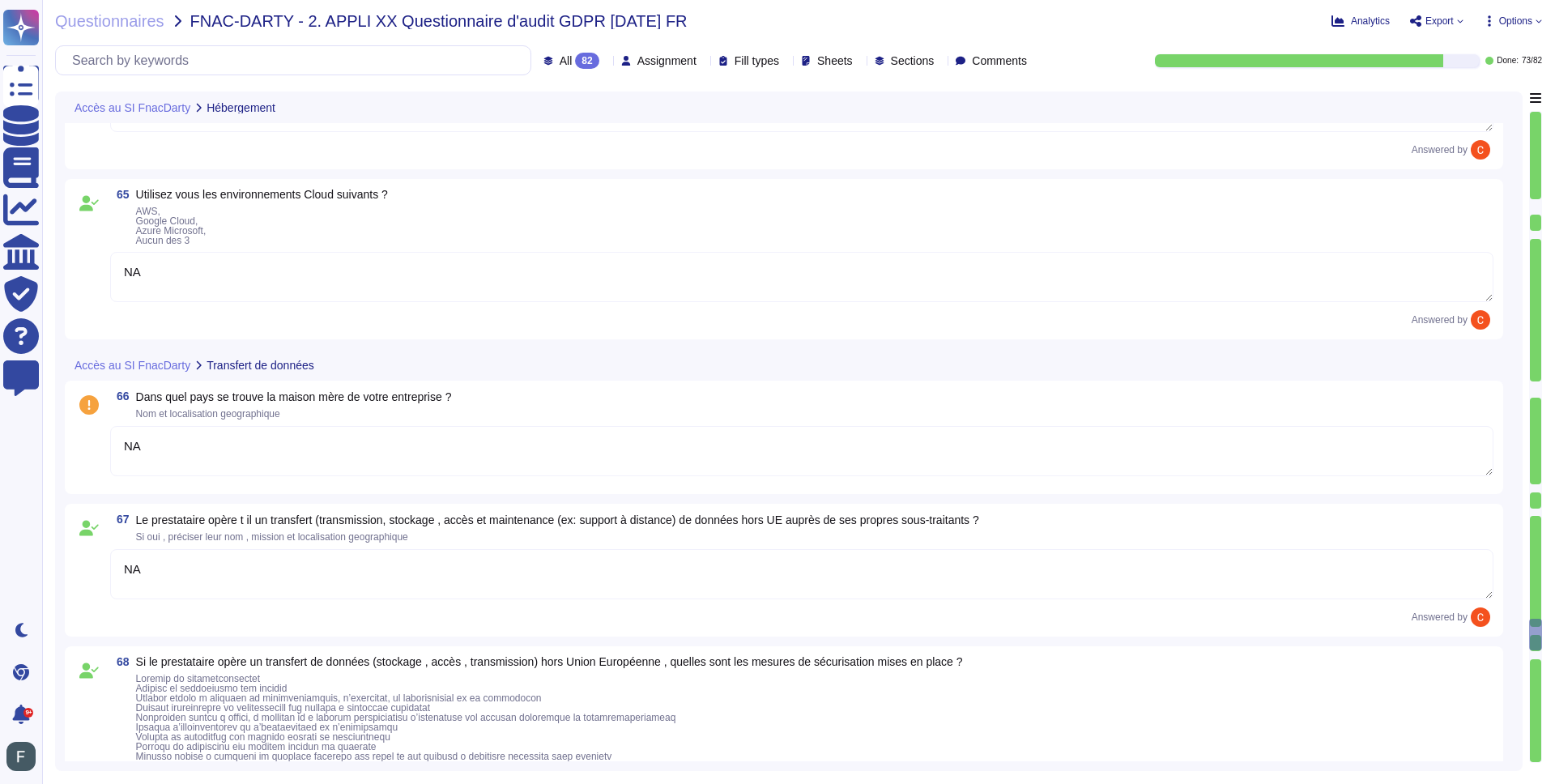
type textarea "NA"
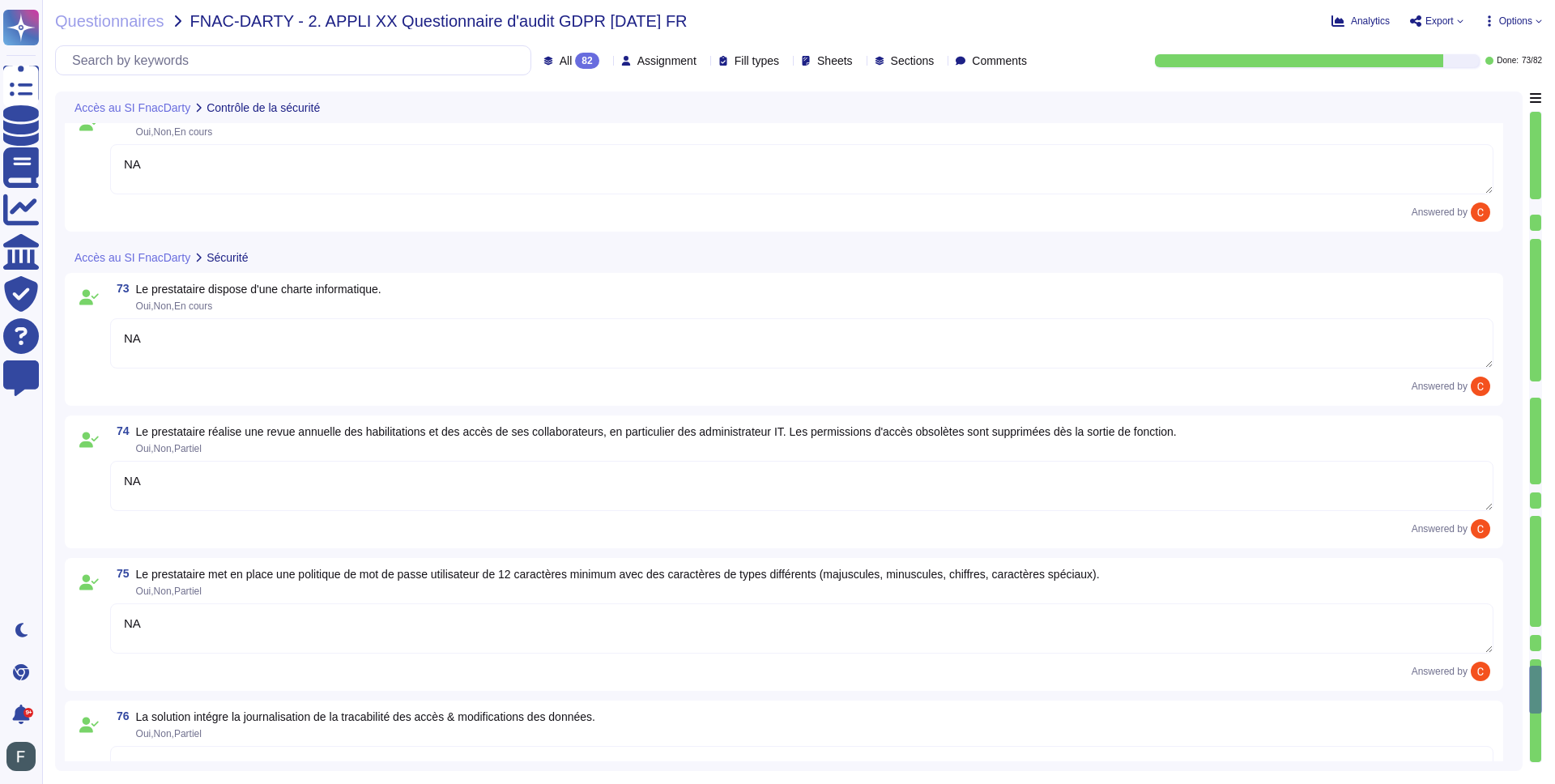
type textarea "NA"
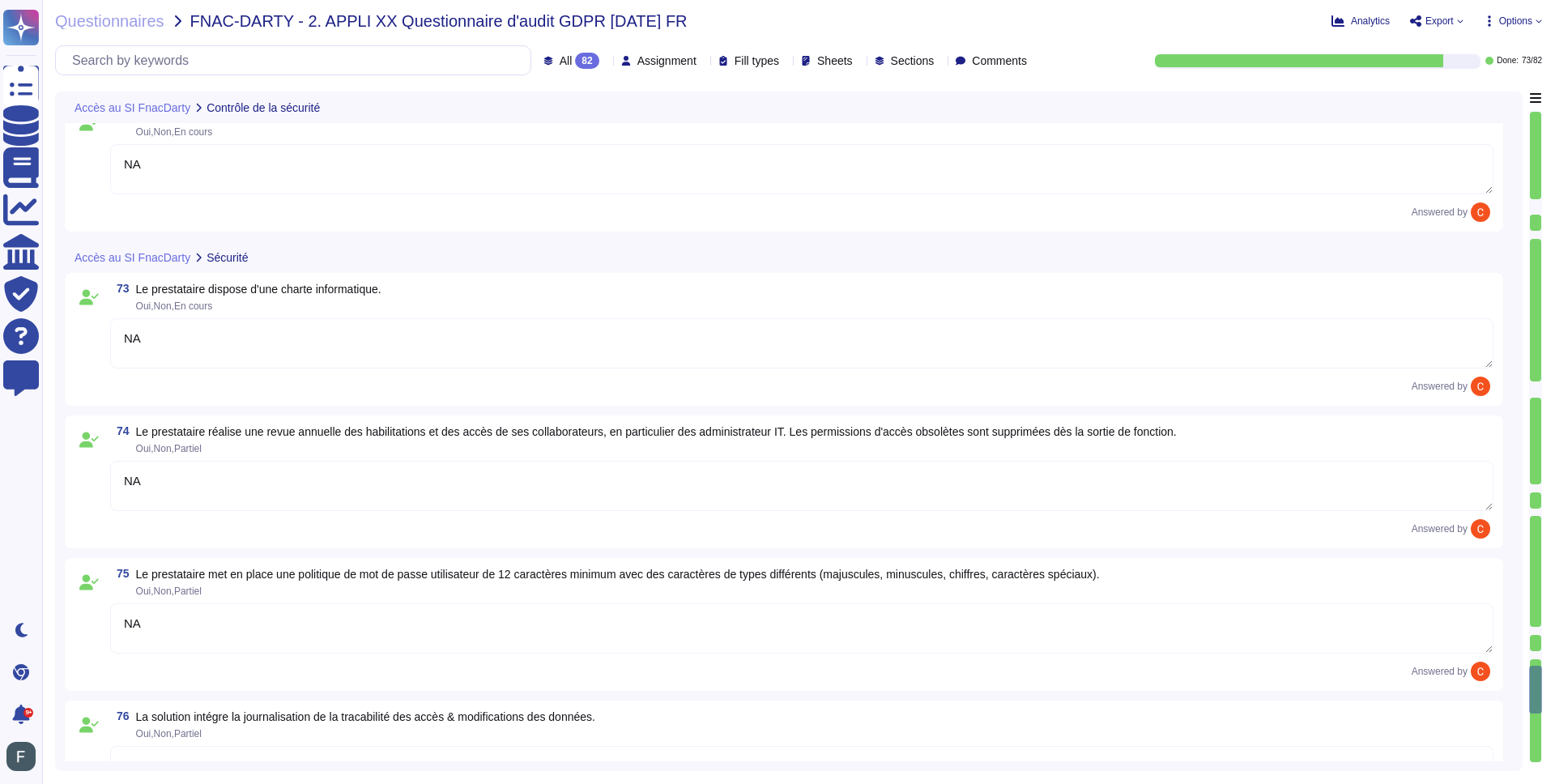
type textarea "NA"
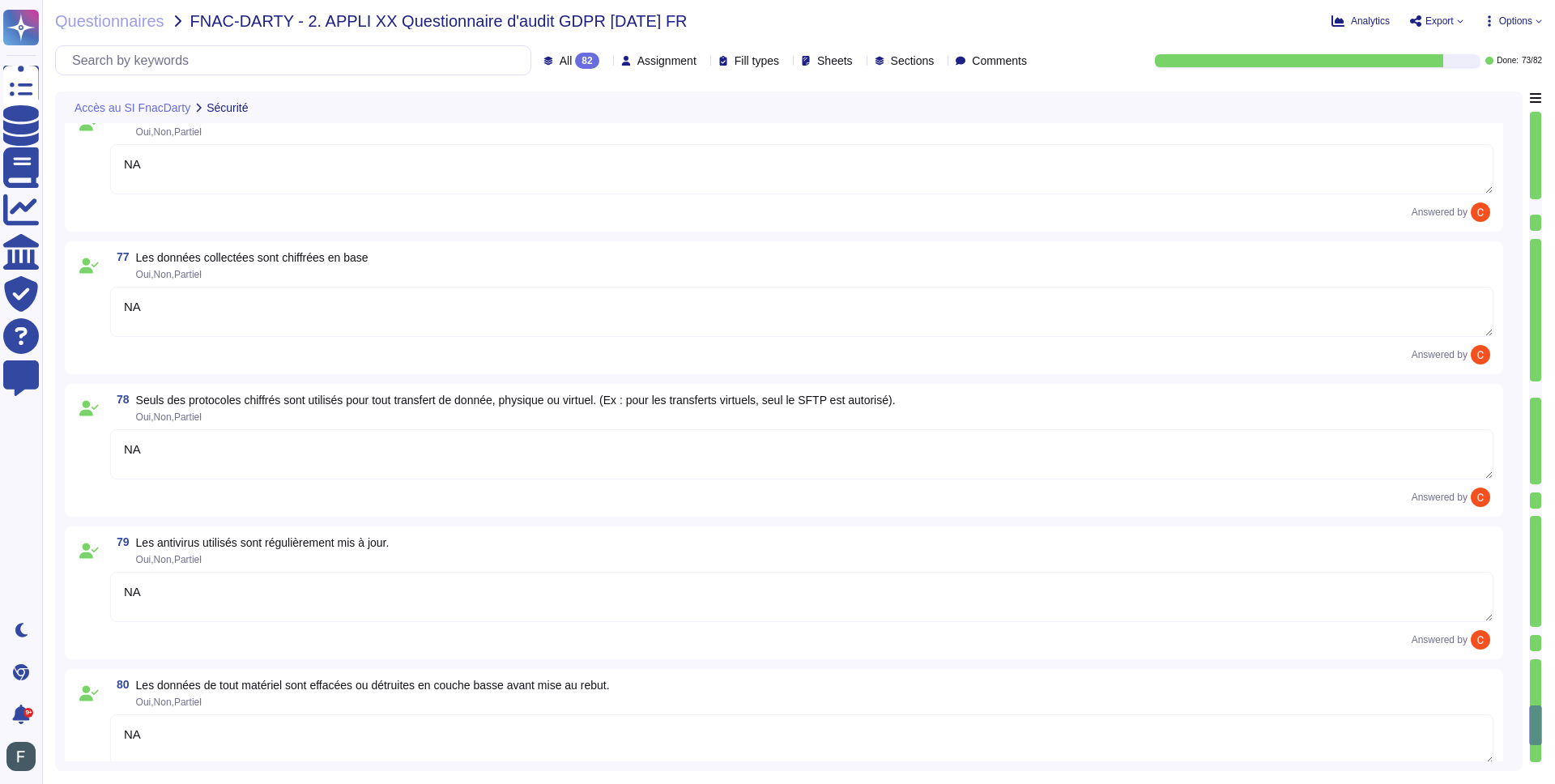
type textarea "NA"
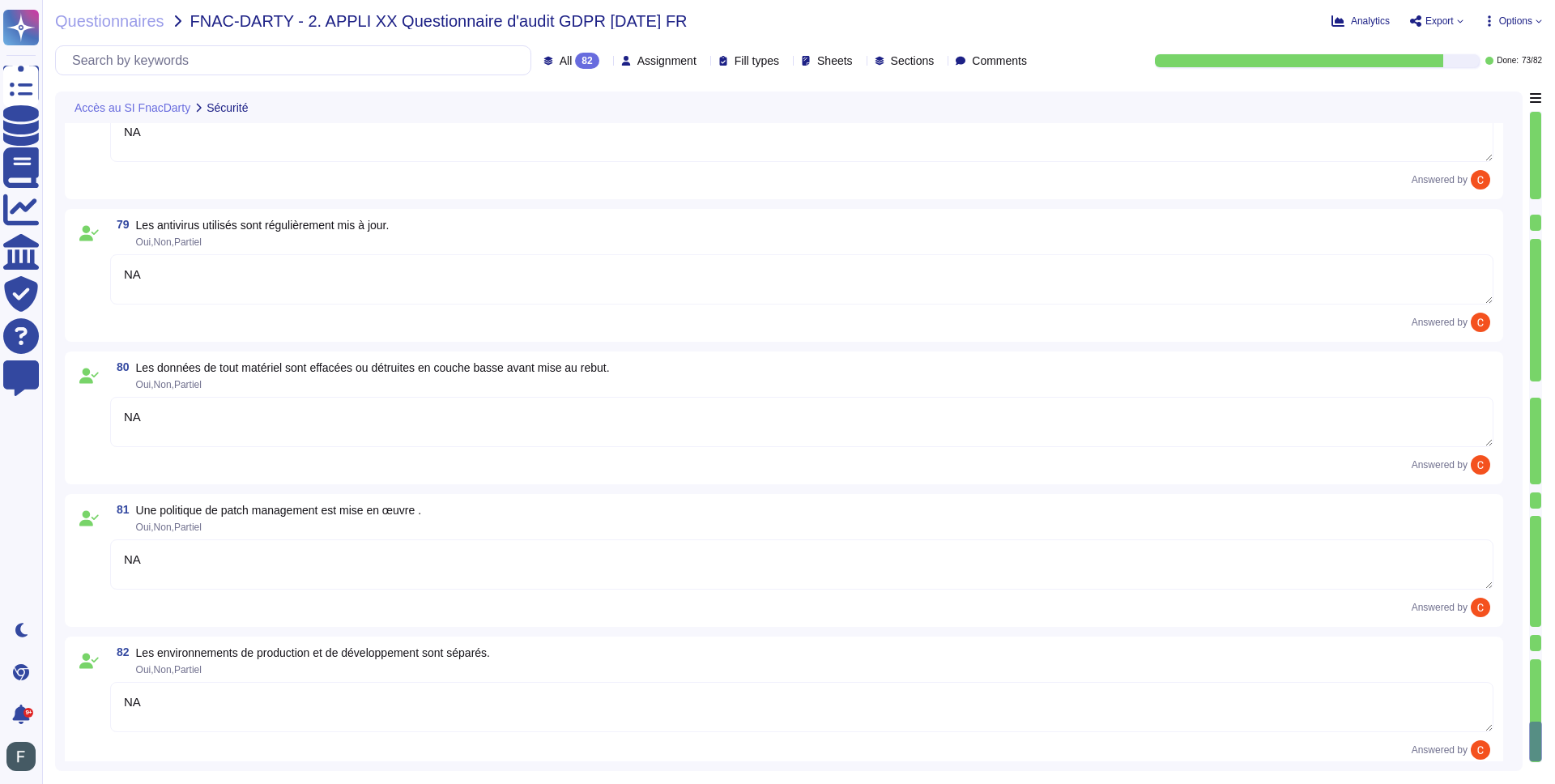
type textarea "NA"
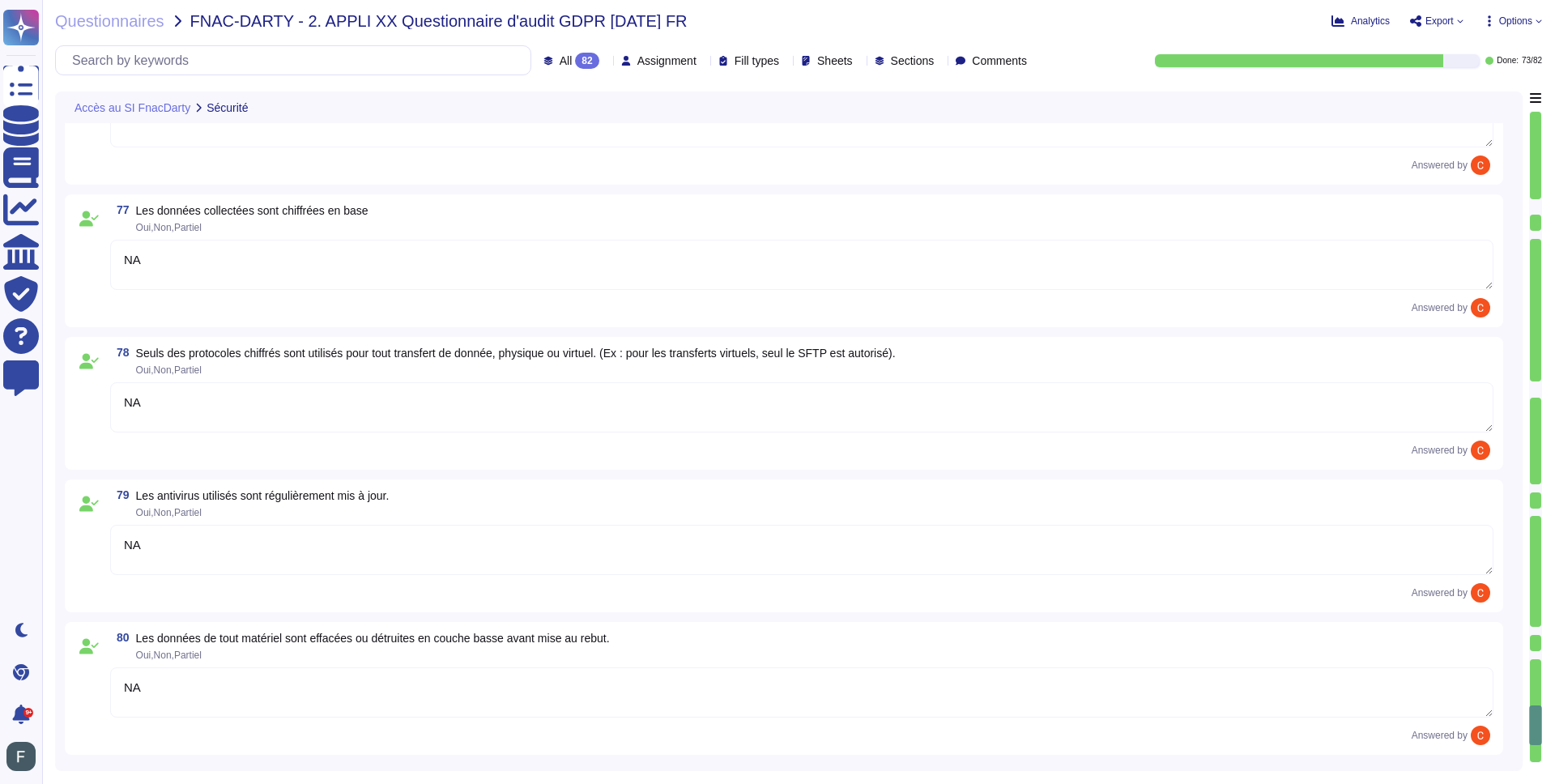
type textarea "NA"
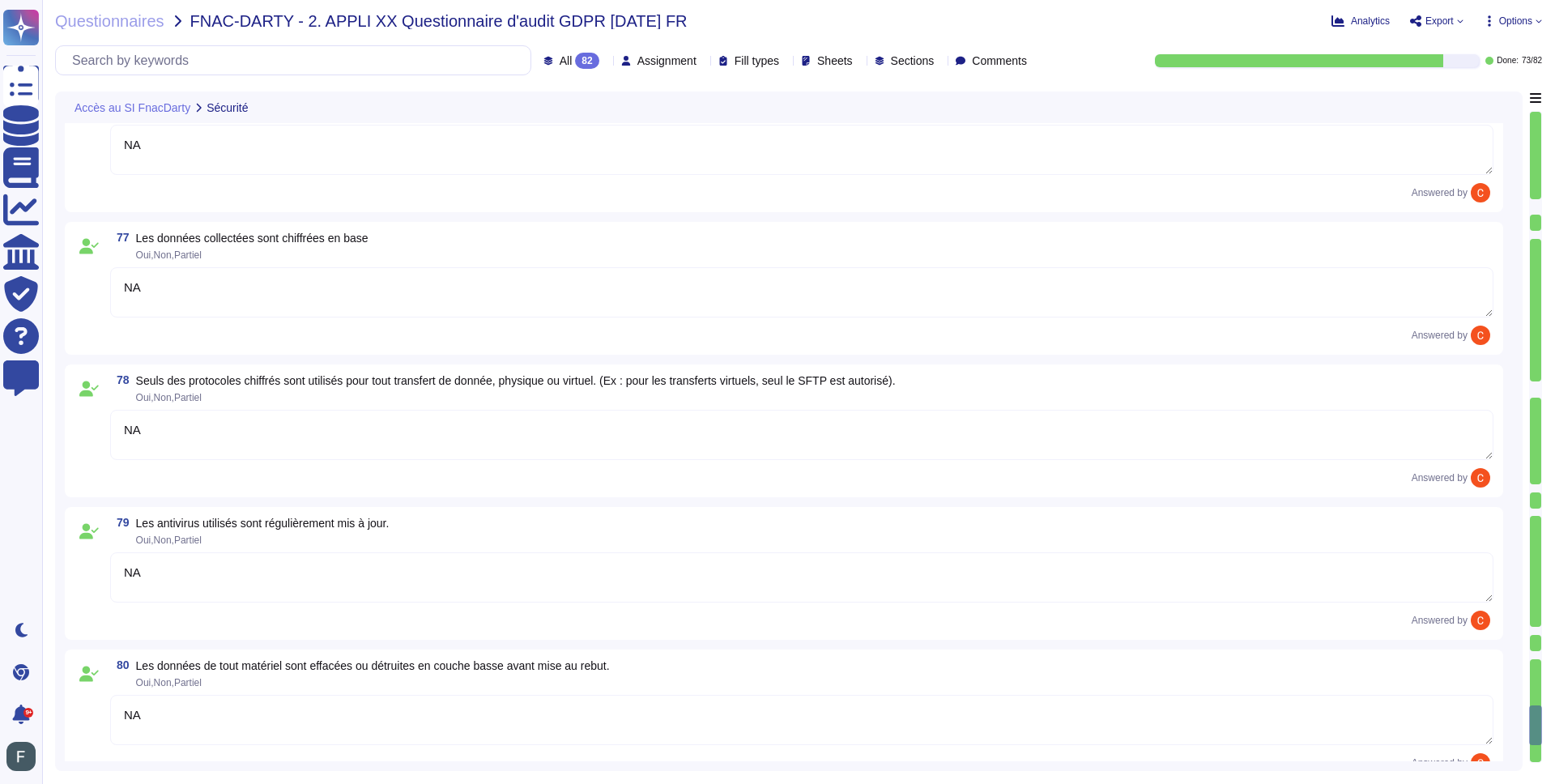
type textarea "NA"
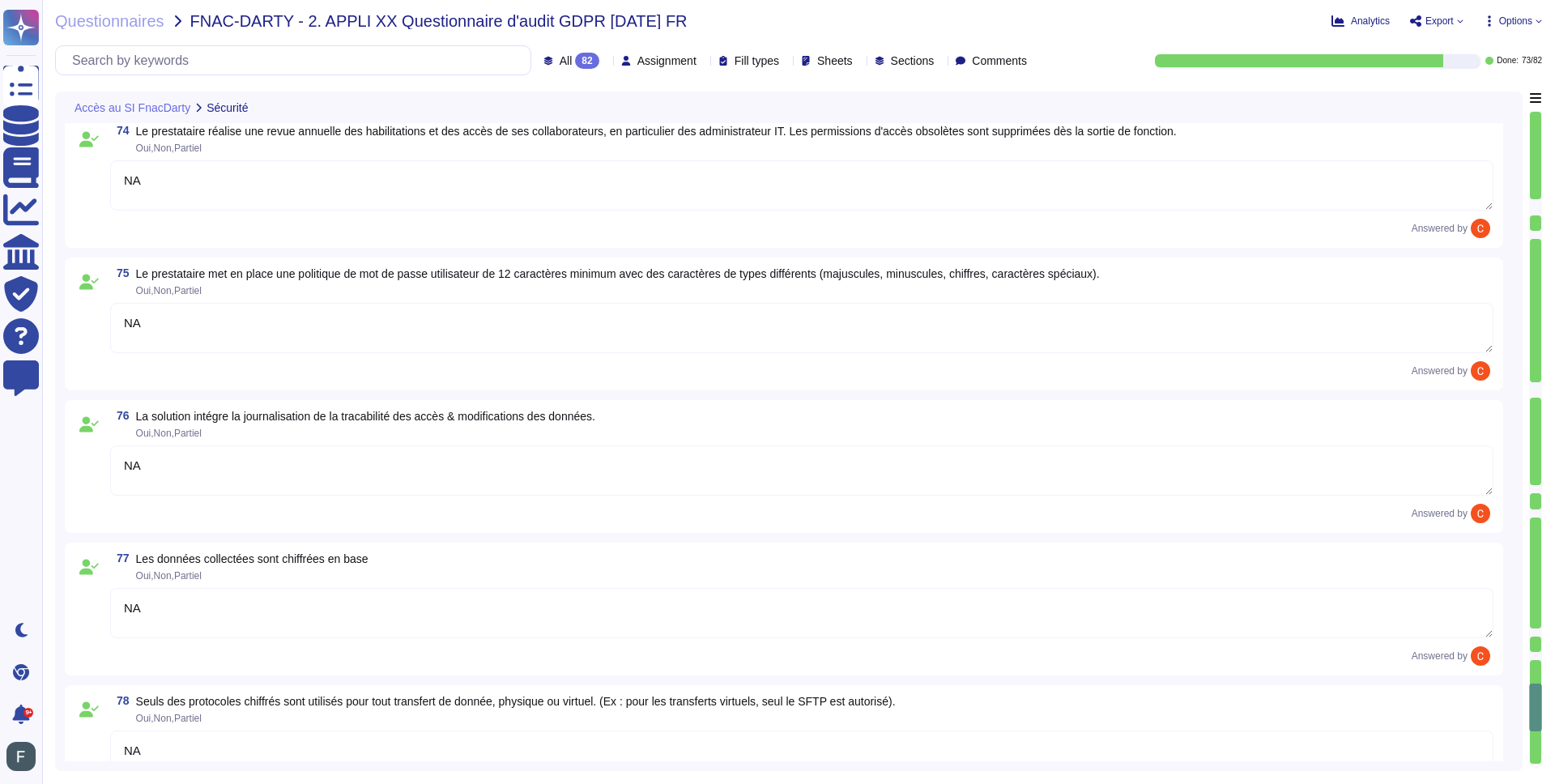
scroll to position [11606, 0]
